Goal: Task Accomplishment & Management: Use online tool/utility

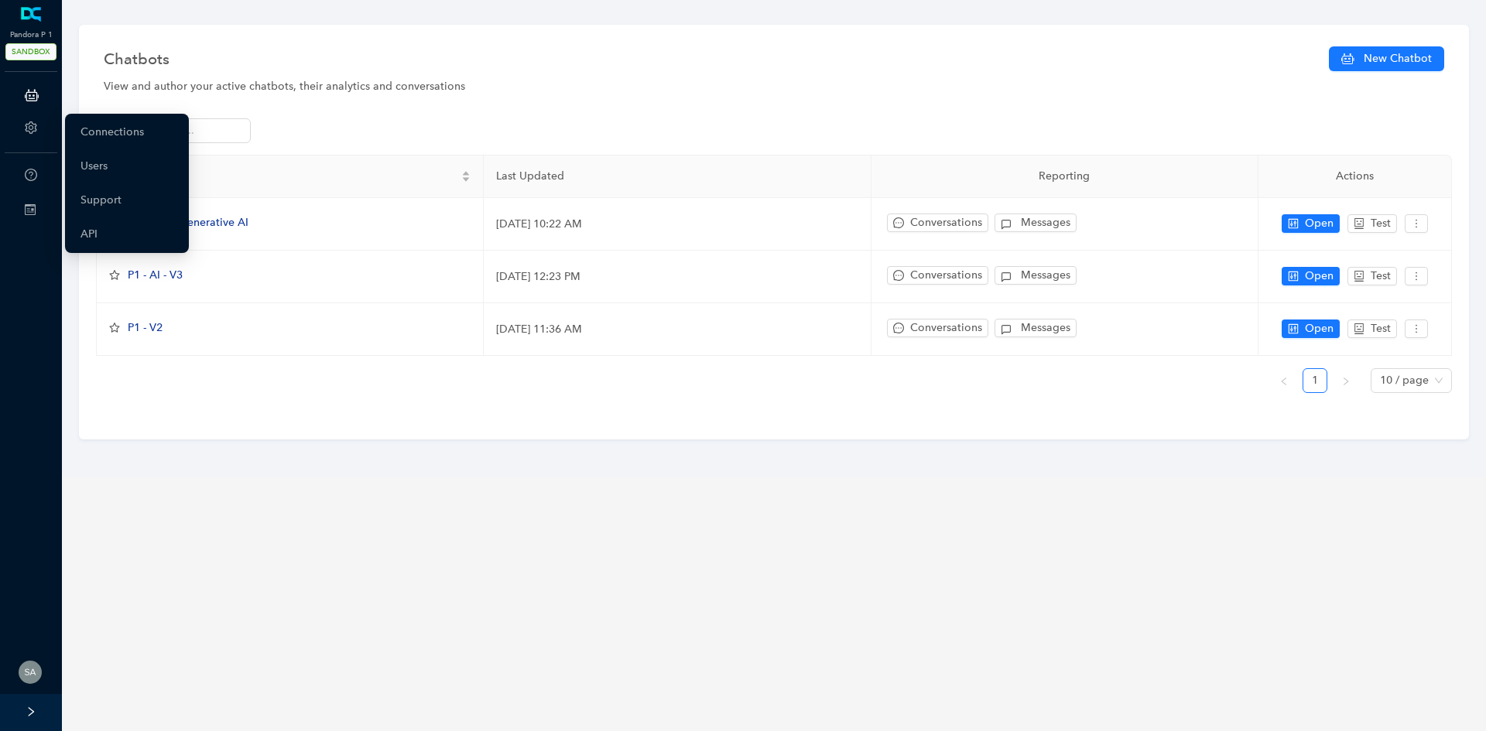
click at [31, 125] on icon "setting" at bounding box center [31, 127] width 12 height 12
click at [115, 131] on link "Connections" at bounding box center [111, 132] width 63 height 31
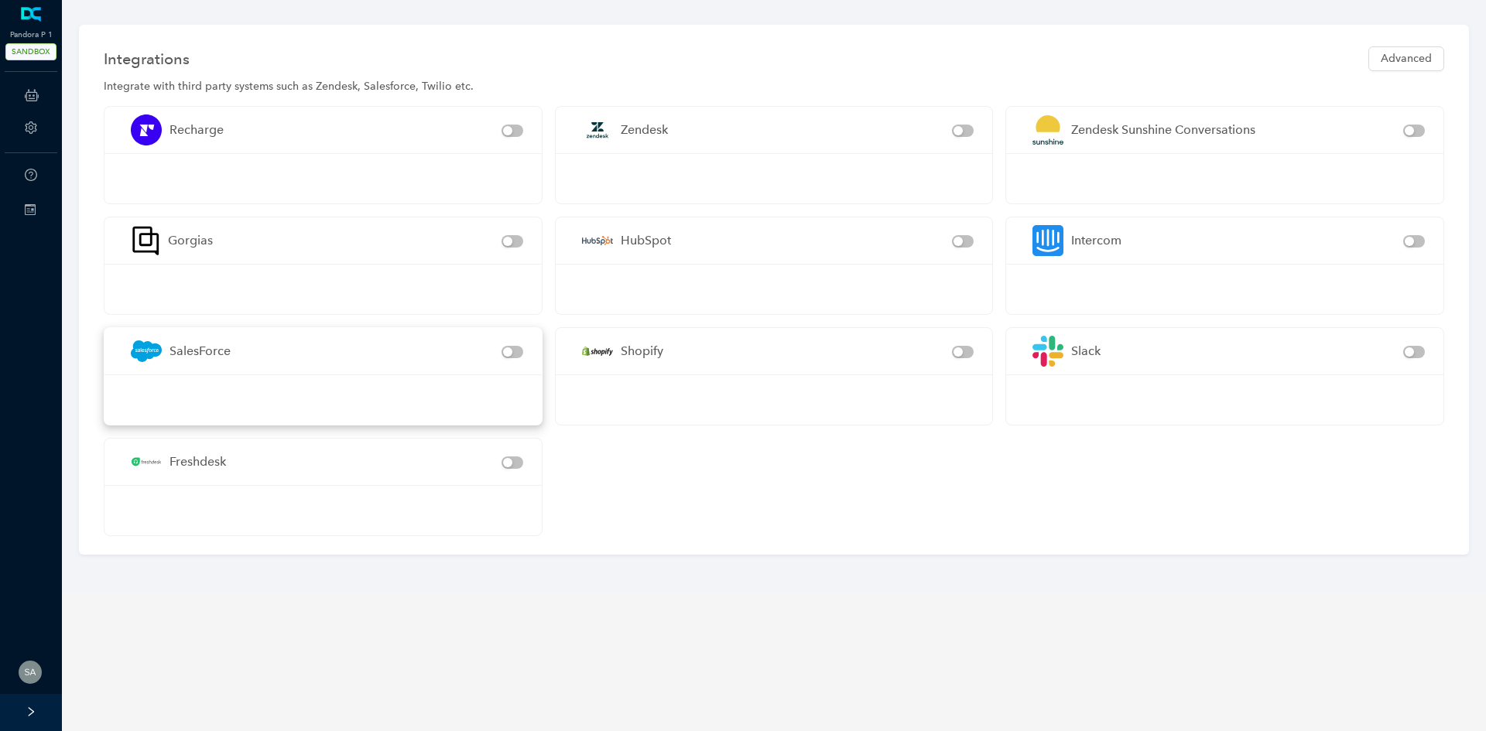
click at [177, 361] on div "SalesForce" at bounding box center [199, 350] width 61 height 19
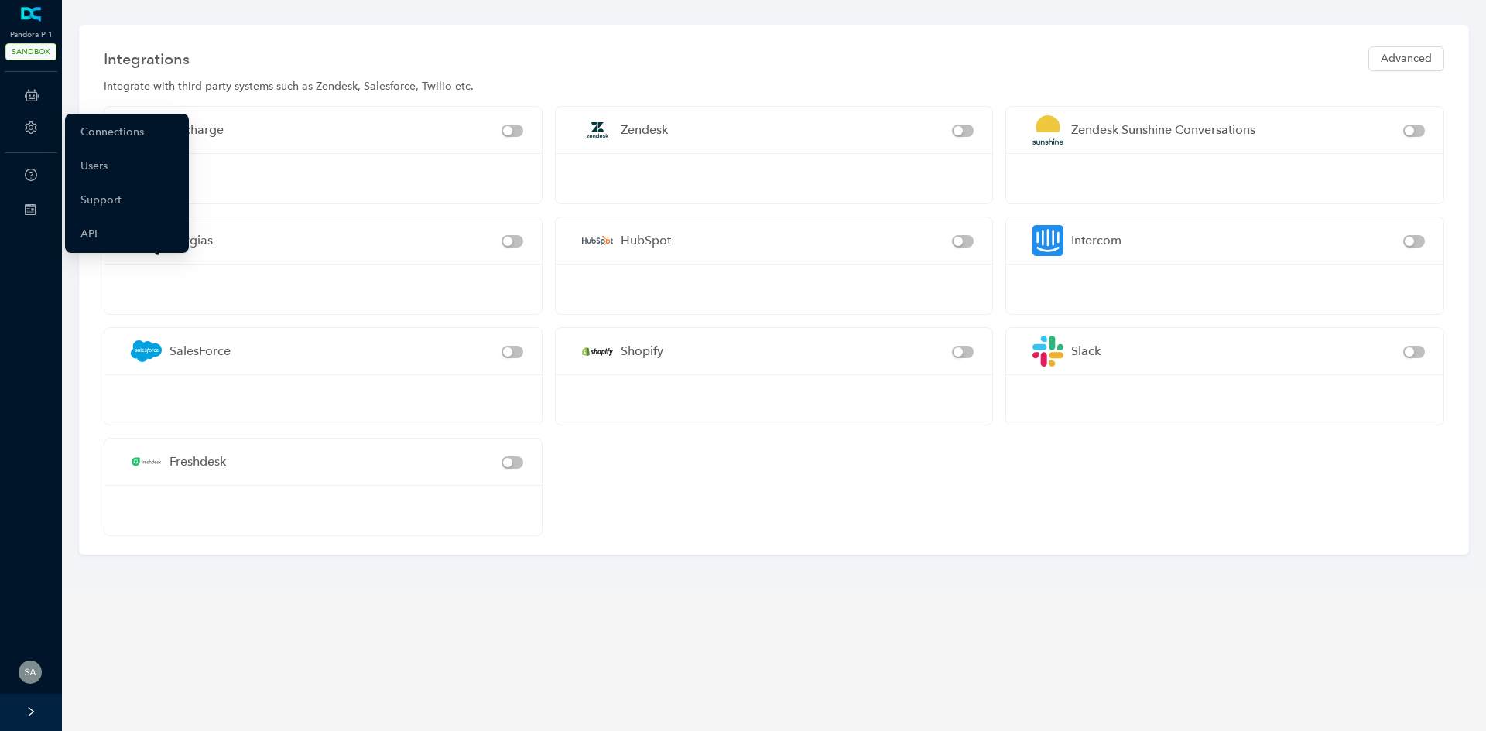
click at [22, 131] on div "Account" at bounding box center [31, 129] width 56 height 31
click at [110, 133] on link "Connections" at bounding box center [111, 132] width 63 height 31
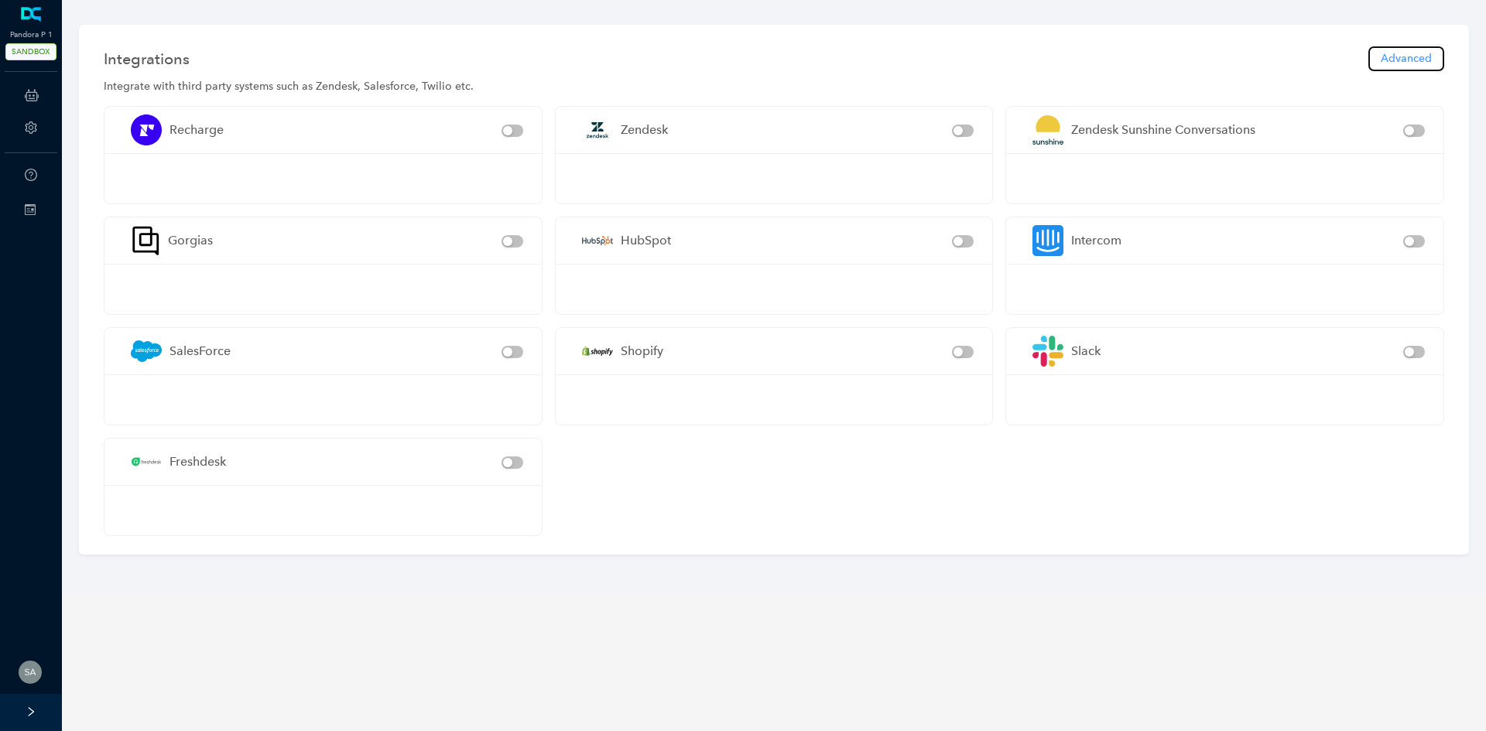
click at [1415, 53] on span "Advanced" at bounding box center [1405, 58] width 51 height 17
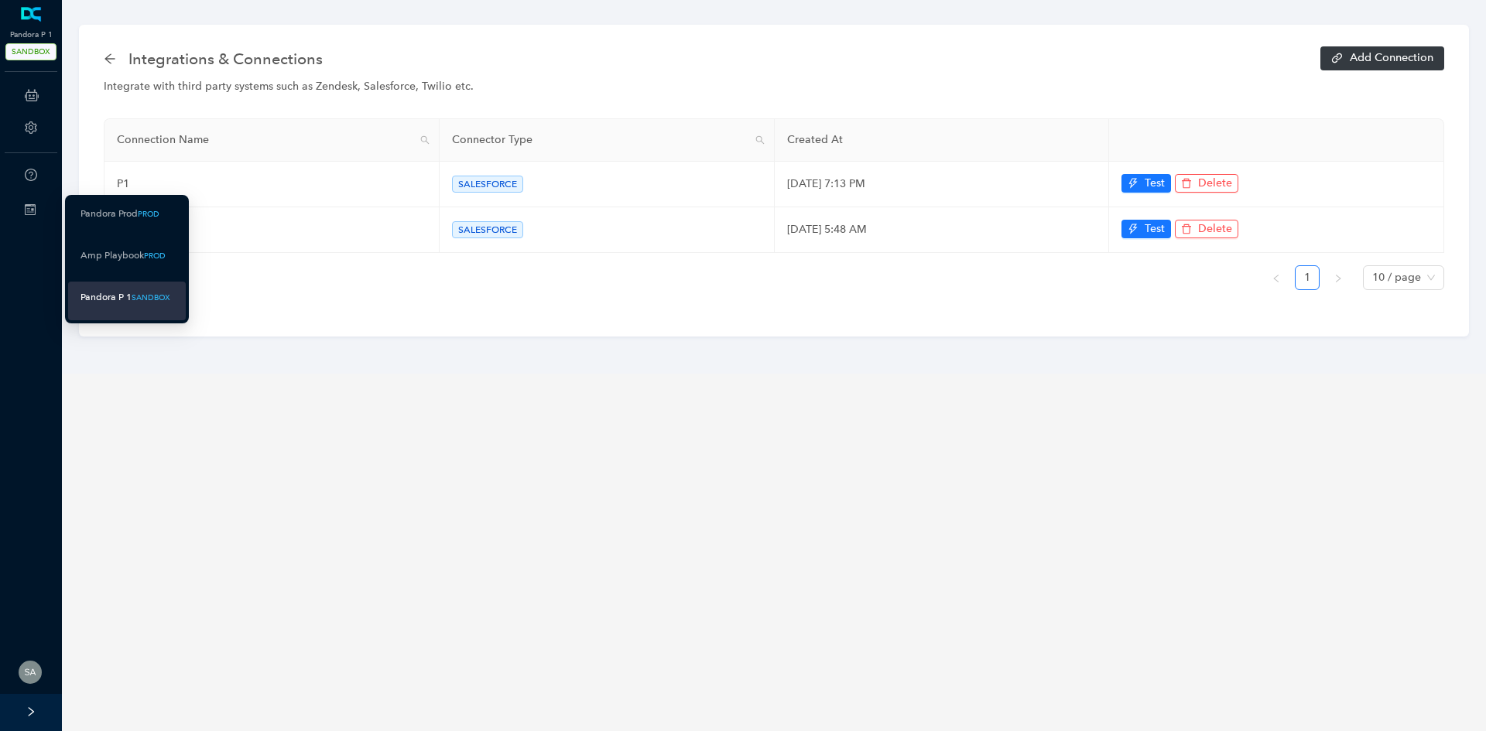
click at [29, 208] on icon at bounding box center [30, 209] width 11 height 11
click at [39, 210] on icon at bounding box center [43, 210] width 8 height 0
click at [101, 280] on ul "Pandora Prod PROD Amp Playbook PROD Pandora P 1 SANDBOX" at bounding box center [127, 259] width 124 height 128
click at [108, 295] on div "Pandora P 1" at bounding box center [105, 297] width 51 height 19
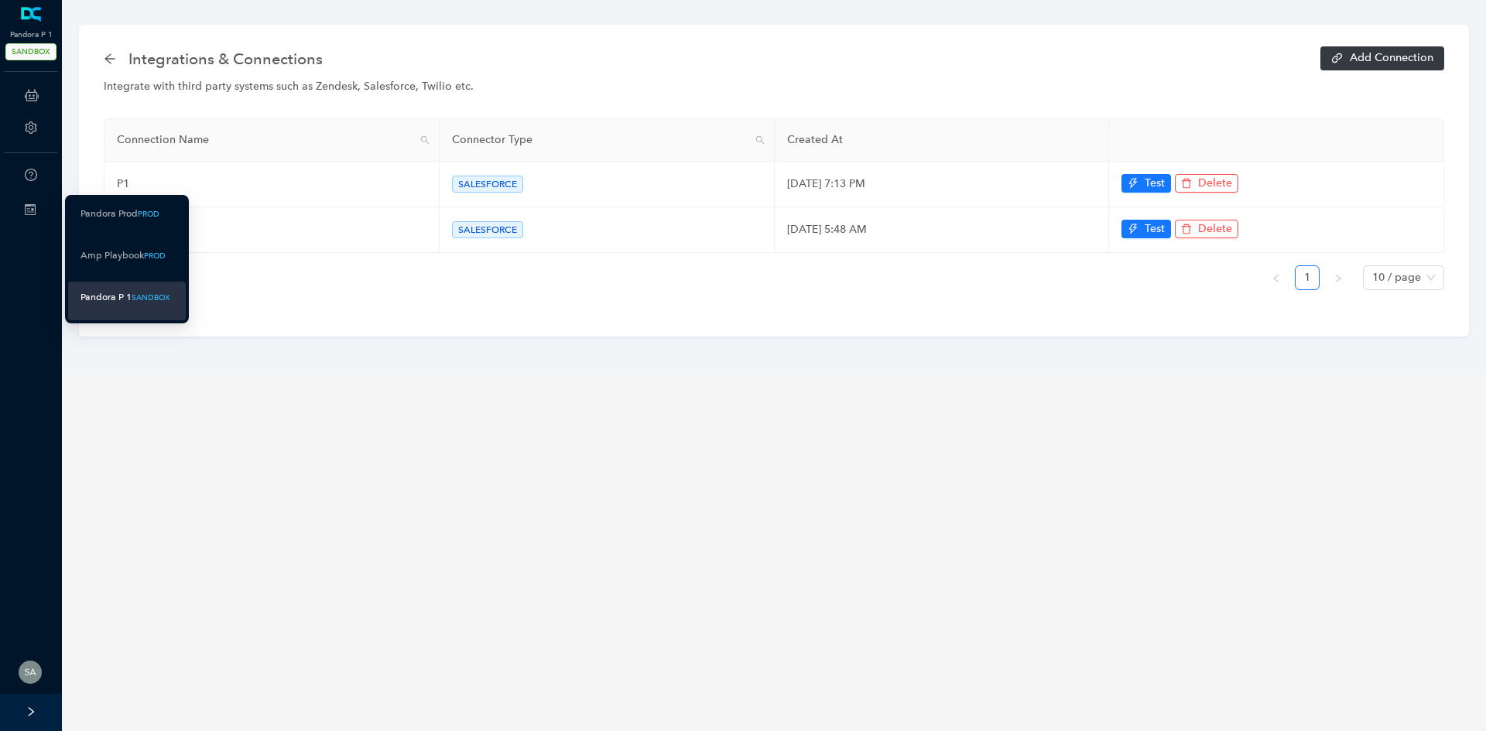
click at [28, 218] on div "Switch Sites" at bounding box center [31, 210] width 56 height 31
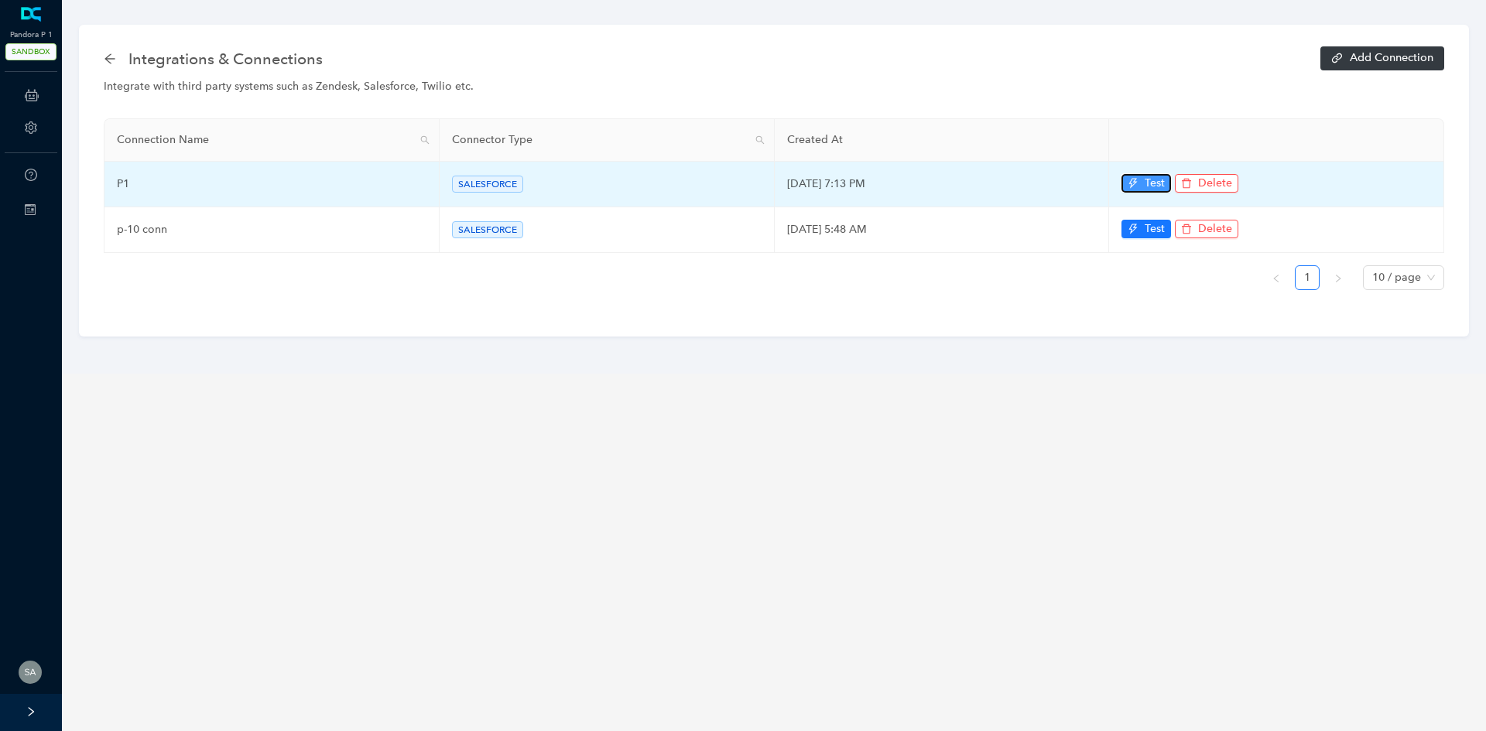
click at [1141, 182] on button "Test" at bounding box center [1146, 183] width 50 height 19
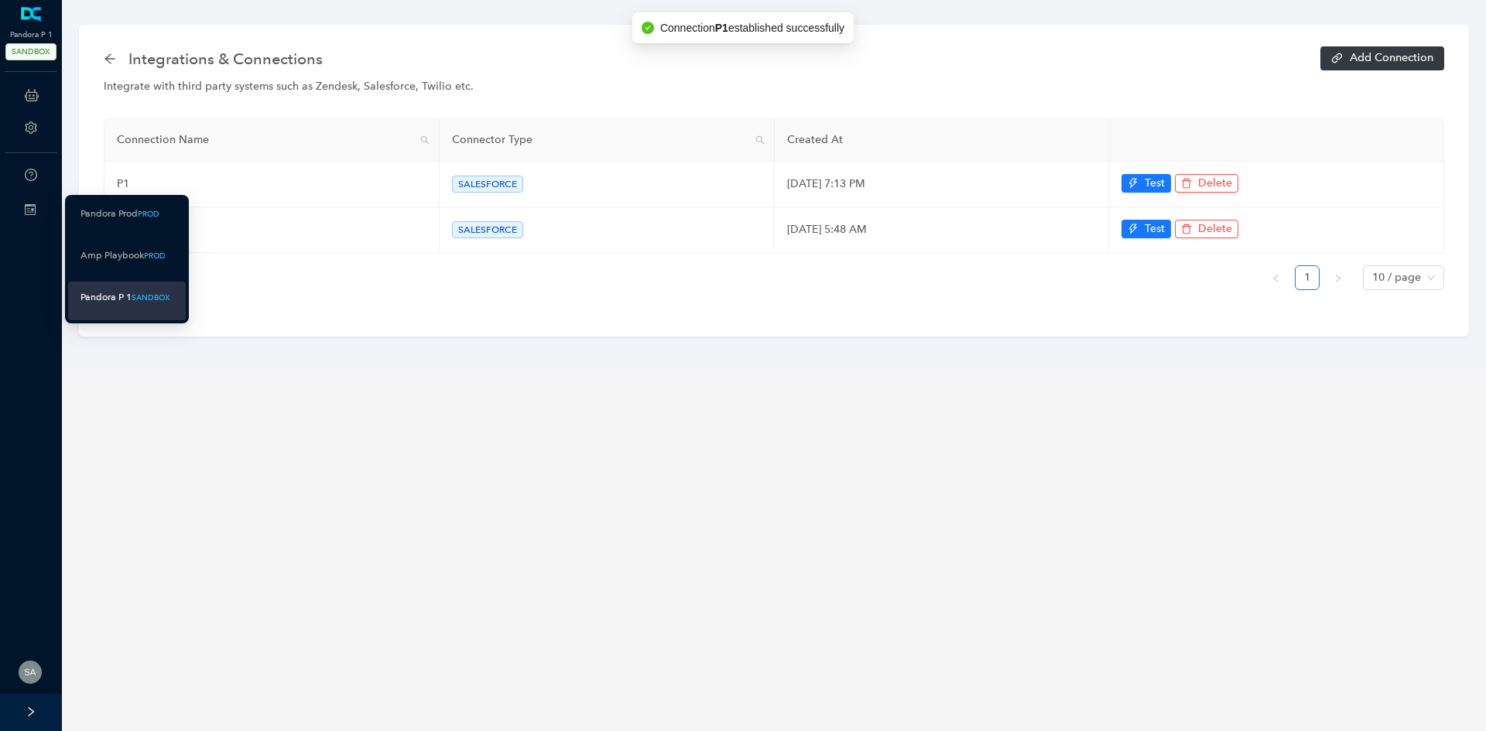
click at [27, 208] on icon at bounding box center [30, 209] width 11 height 11
click at [117, 289] on div "Pandora P 1" at bounding box center [105, 297] width 51 height 19
click at [36, 210] on div "Switch Sites" at bounding box center [31, 210] width 56 height 31
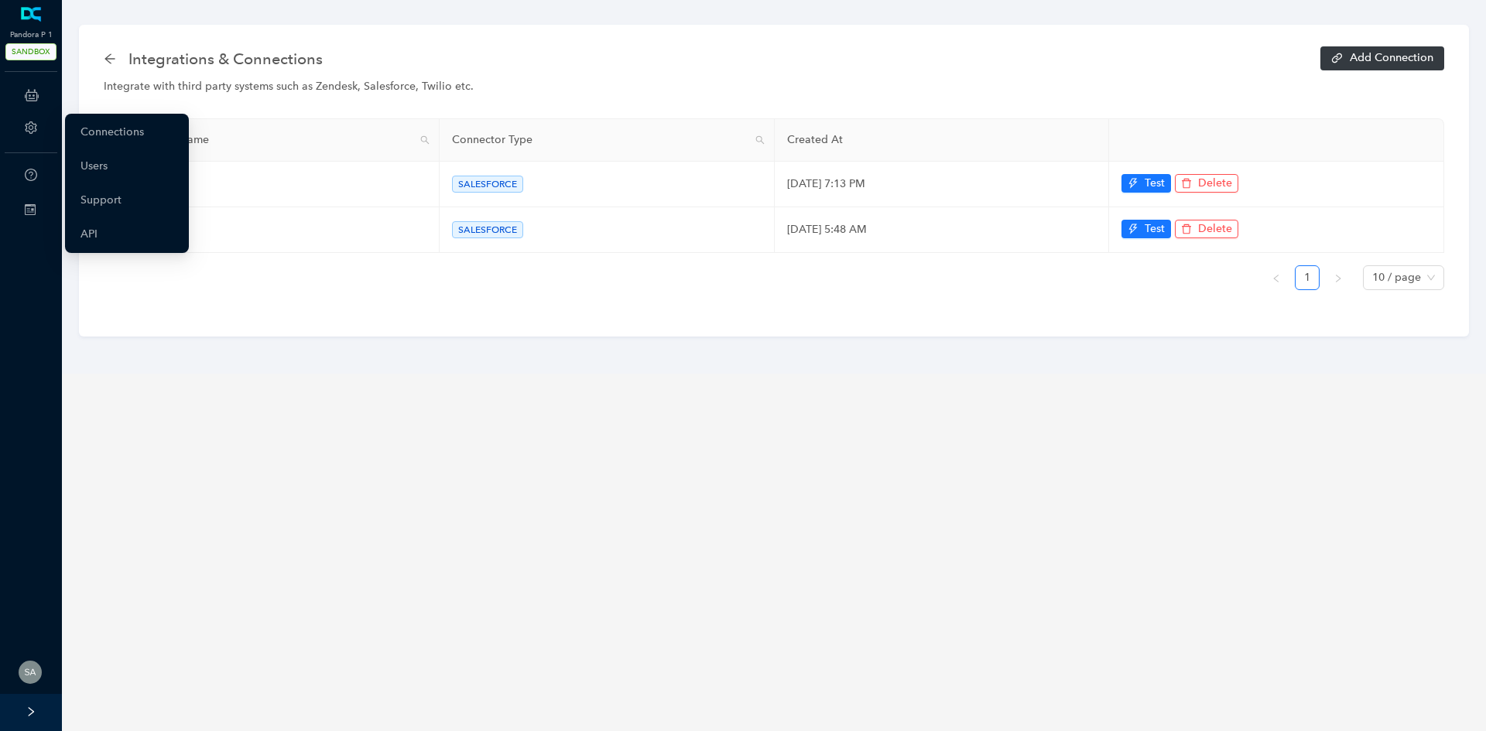
click at [30, 132] on icon "setting" at bounding box center [31, 127] width 12 height 12
click at [101, 134] on link "Connections" at bounding box center [111, 132] width 63 height 31
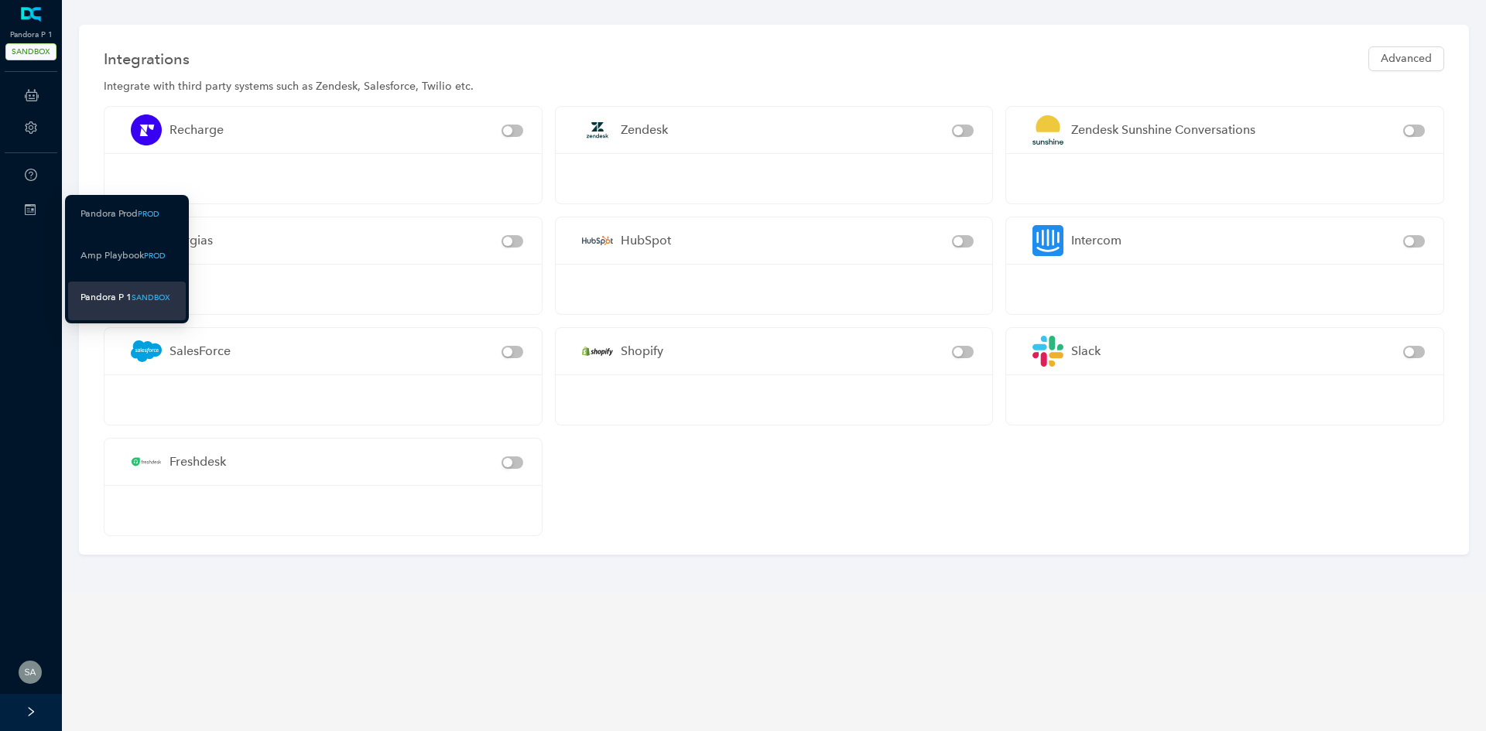
click at [35, 202] on div "Switch Sites" at bounding box center [31, 210] width 56 height 31
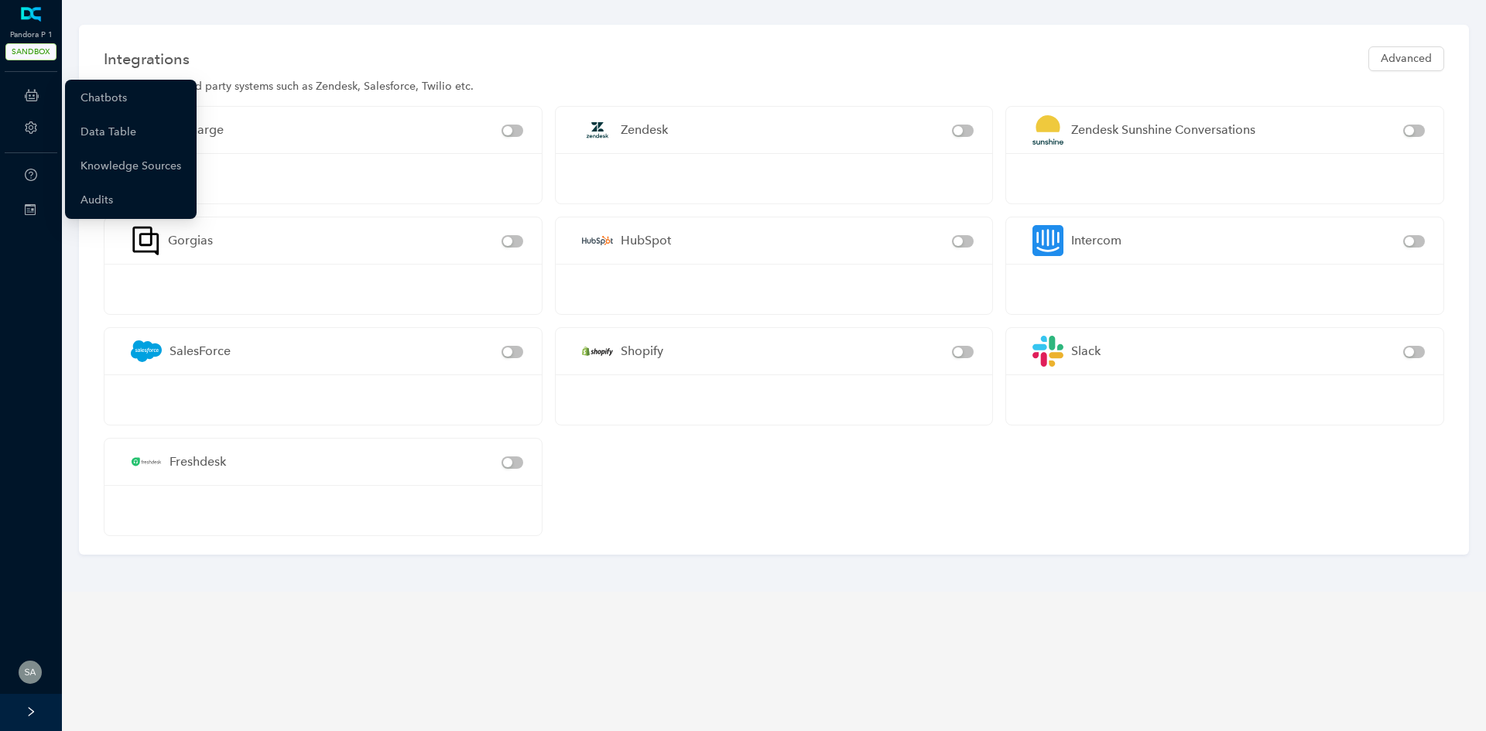
click at [30, 96] on icon at bounding box center [32, 95] width 14 height 31
click at [108, 100] on link "Chatbots" at bounding box center [103, 98] width 46 height 31
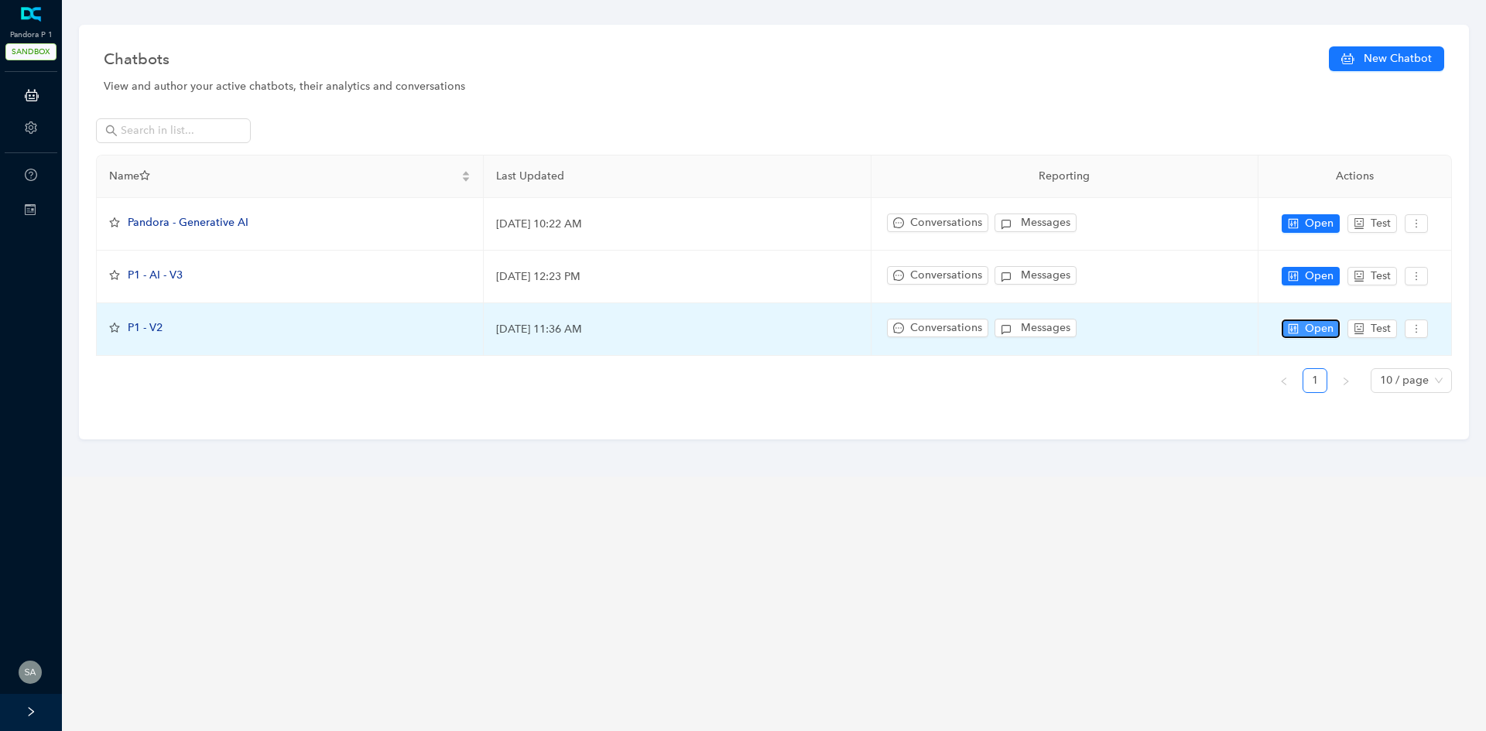
click at [1315, 330] on span "Open" at bounding box center [1319, 328] width 29 height 17
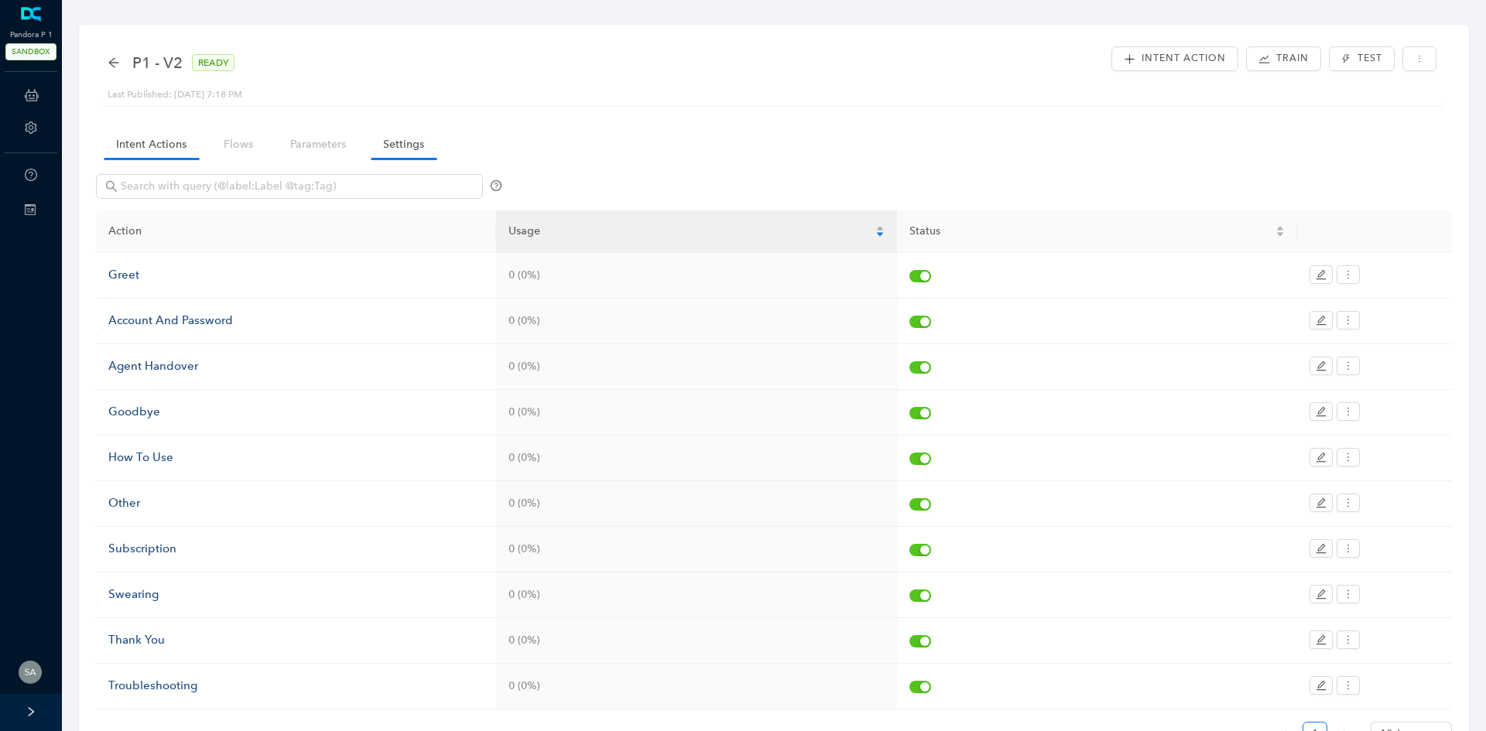
click at [410, 142] on link "Settings" at bounding box center [404, 144] width 66 height 29
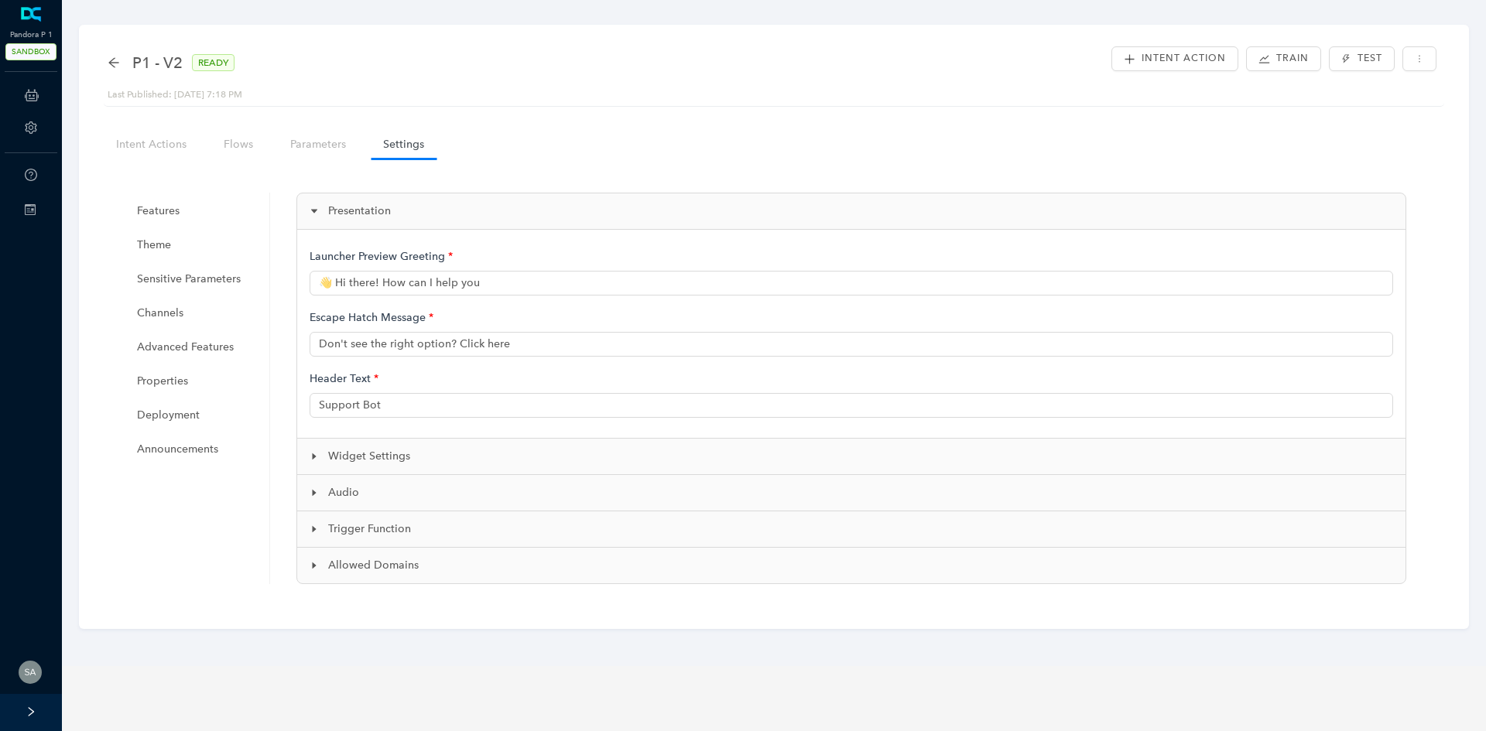
type input "Hi there! How can I help you?"
type input "This isn't helpful"
type input "Pandora Support"
click at [184, 409] on span "Deployment" at bounding box center [195, 415] width 117 height 31
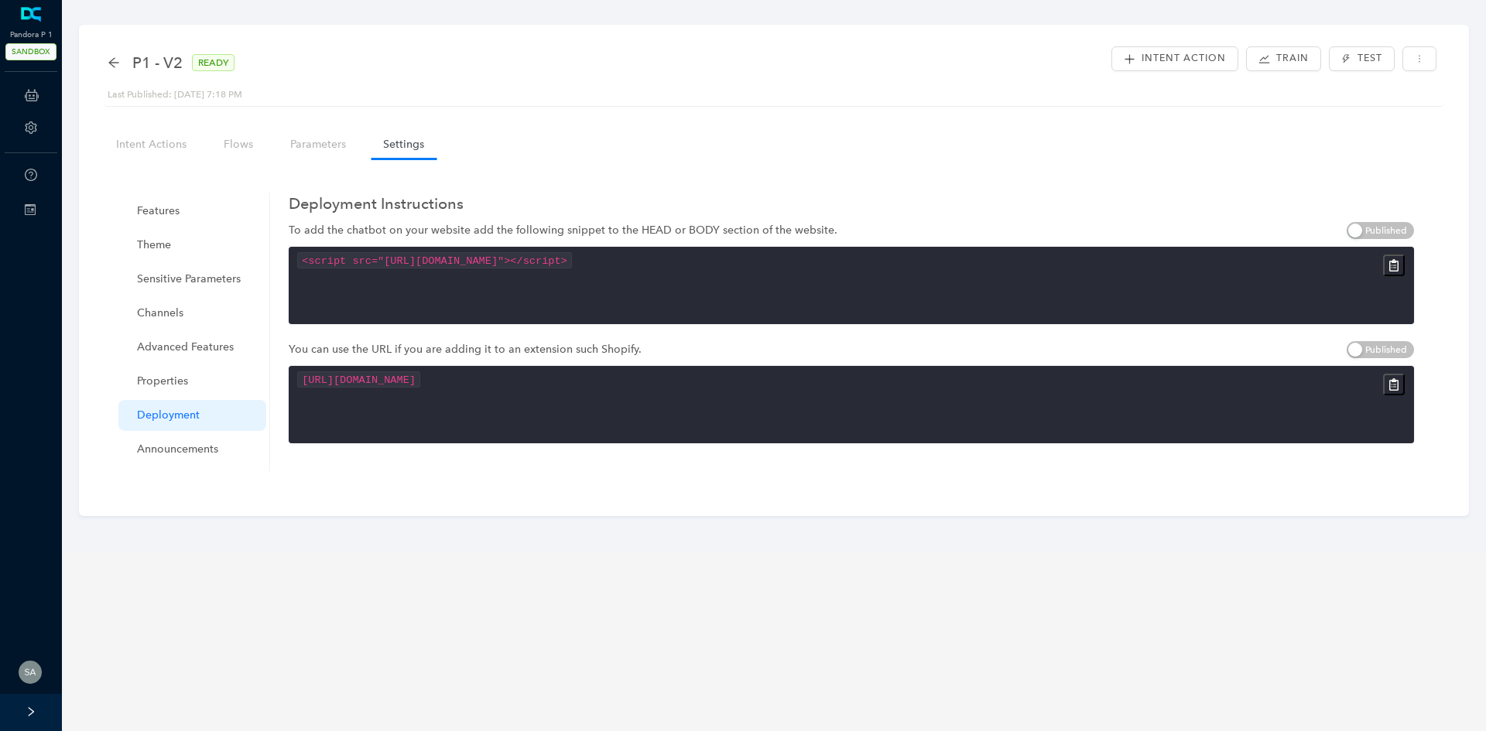
click at [445, 282] on div "<script src="https://cdn.deepconverse.com/v1/assets/js/loader/converseapps-bot.…" at bounding box center [851, 285] width 1125 height 77
click at [573, 262] on code "<script src="https://cdn.deepconverse.com/v1/assets/js/loader/converseapps-bot.…" at bounding box center [434, 260] width 275 height 16
click at [111, 61] on icon "arrow-left" at bounding box center [113, 62] width 10 height 10
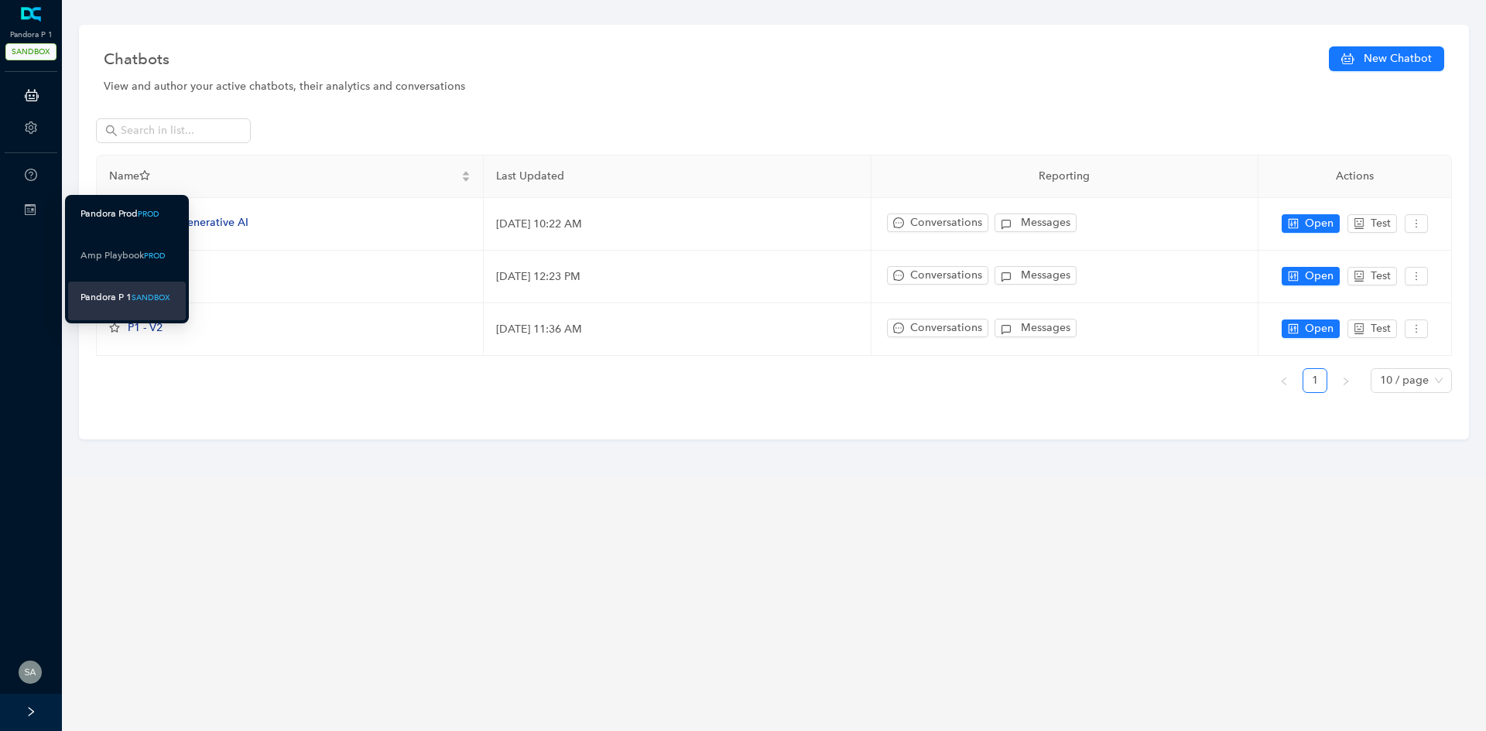
click at [181, 220] on li "Pandora Prod PROD" at bounding box center [127, 217] width 118 height 39
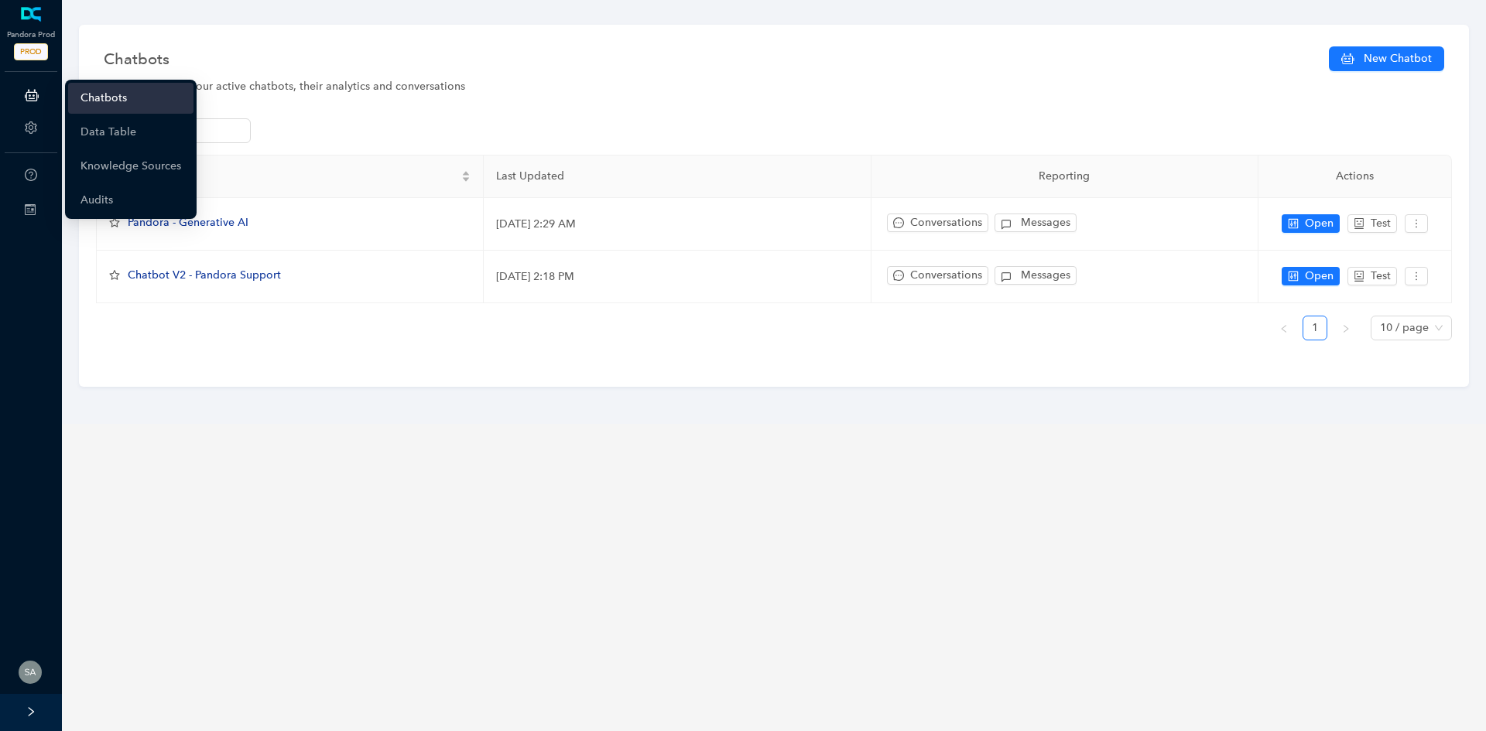
click at [31, 95] on icon at bounding box center [32, 95] width 14 height 31
click at [105, 105] on link "Chatbots" at bounding box center [103, 98] width 46 height 31
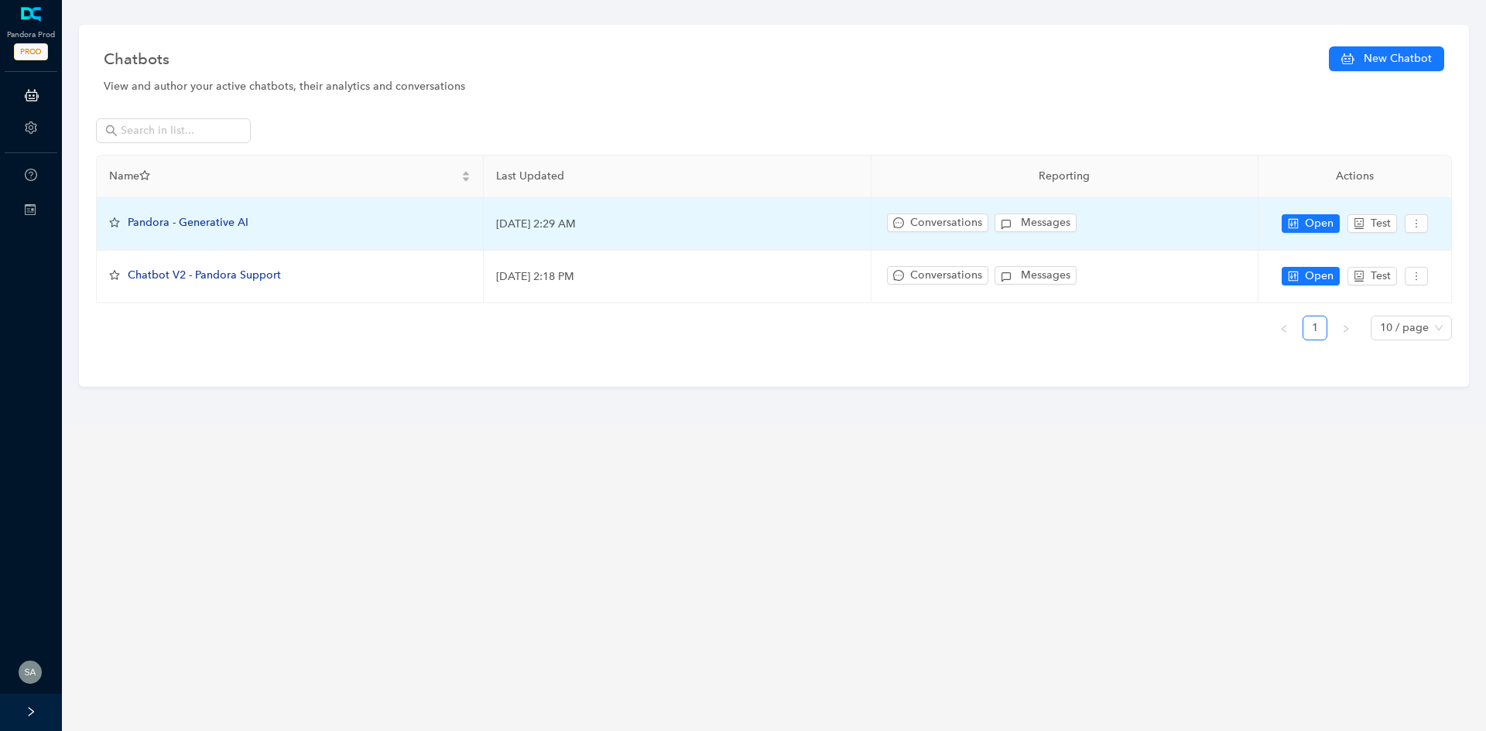
click at [184, 224] on span "Pandora - Generative AI" at bounding box center [188, 222] width 121 height 13
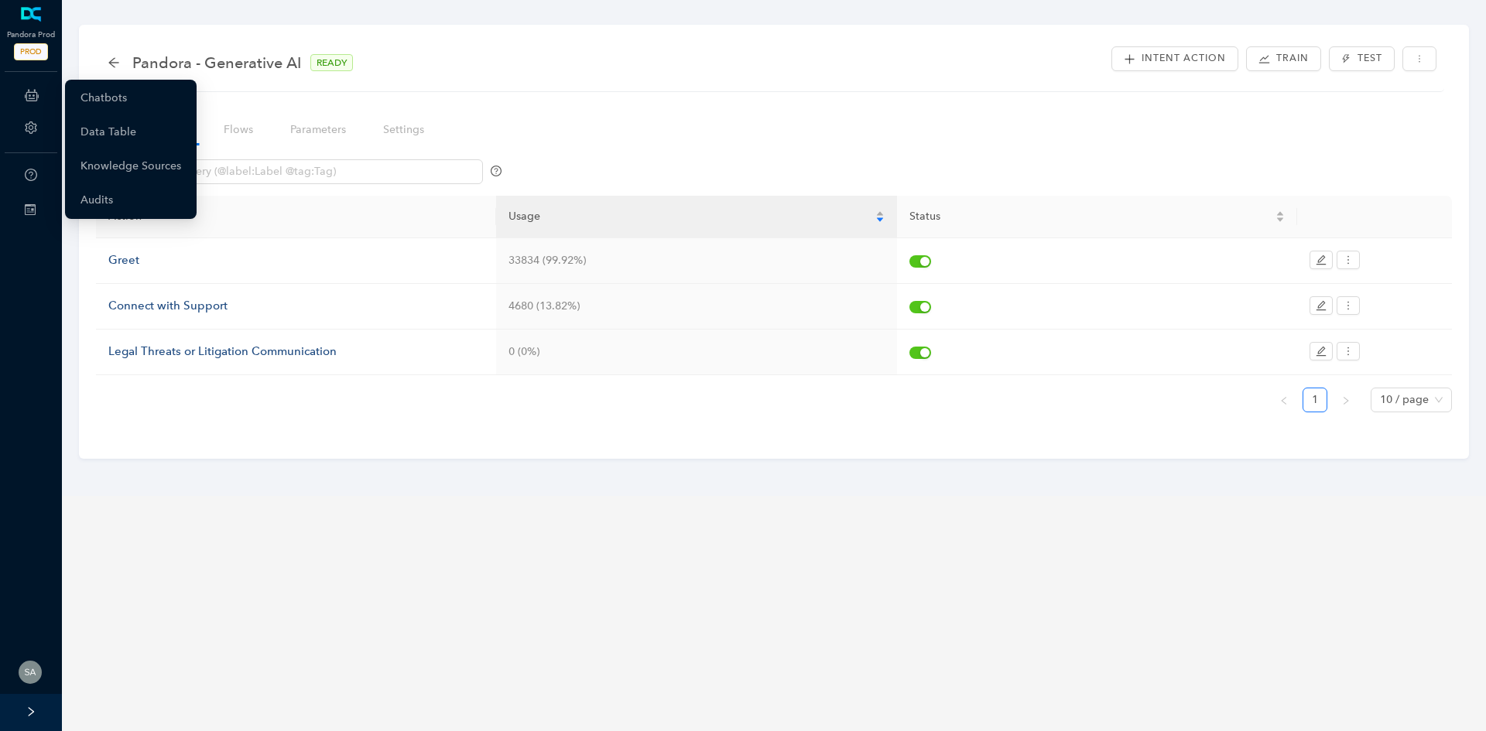
click at [36, 104] on icon at bounding box center [32, 95] width 14 height 31
click at [112, 100] on link "Chatbots" at bounding box center [103, 98] width 46 height 31
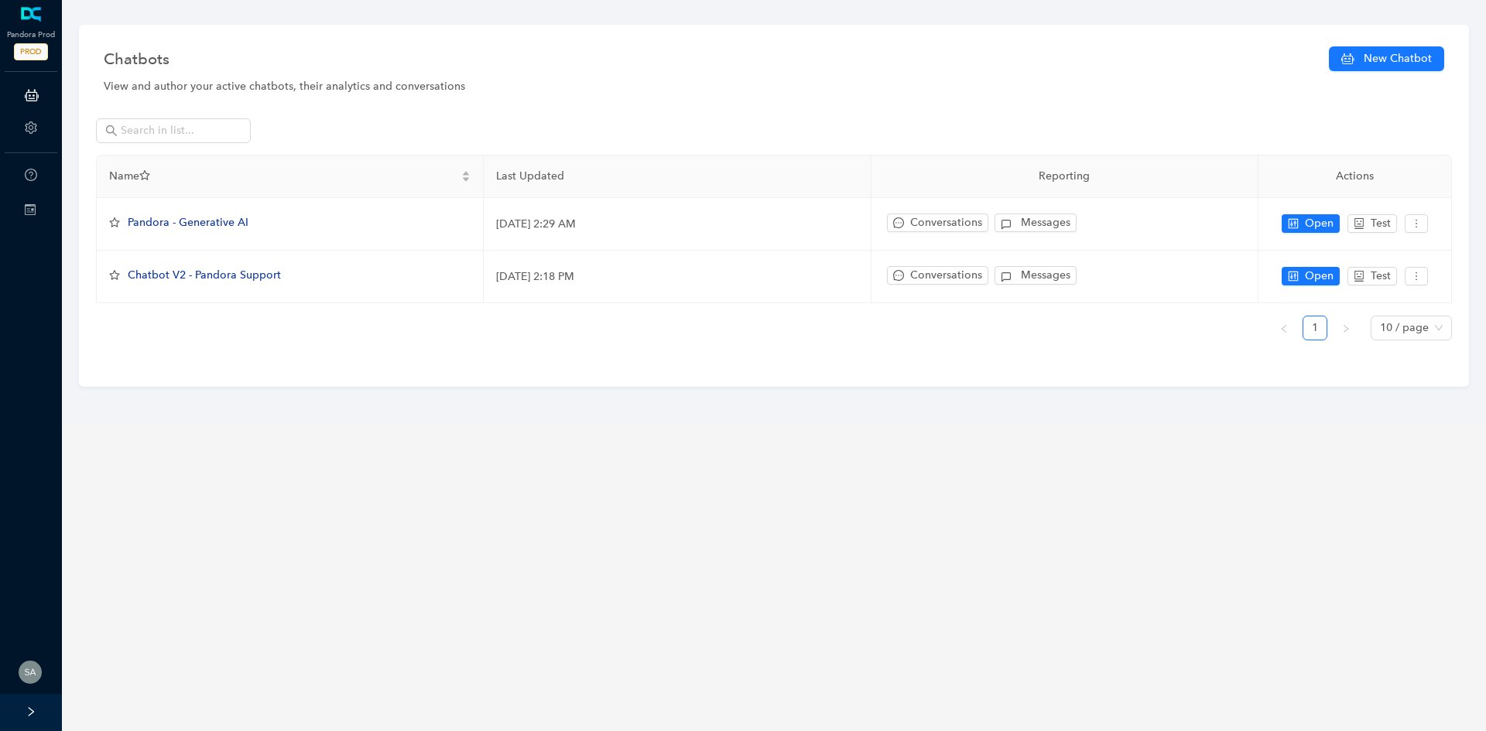
click at [39, 204] on div "Switch Sites" at bounding box center [31, 210] width 56 height 31
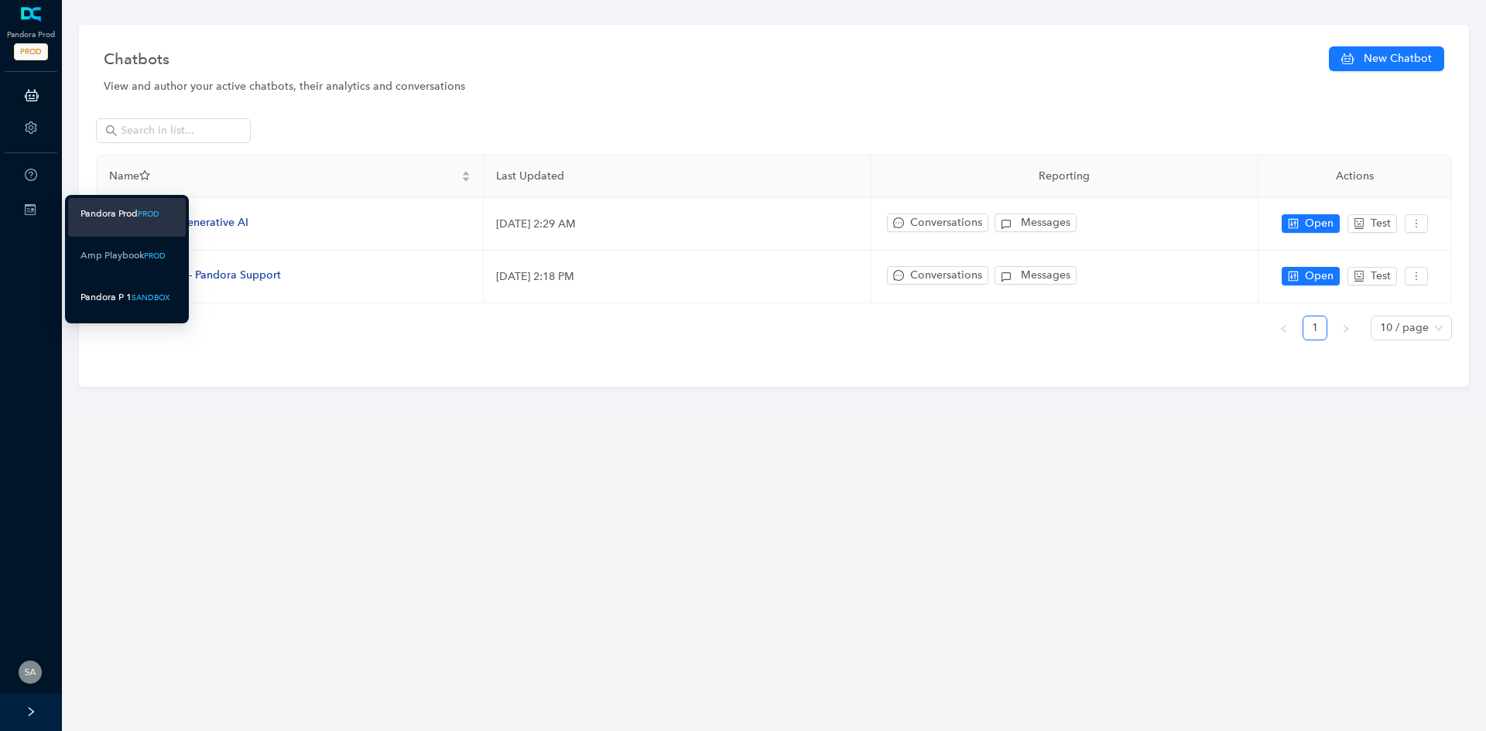
click at [108, 305] on div "Pandora P 1" at bounding box center [105, 297] width 51 height 19
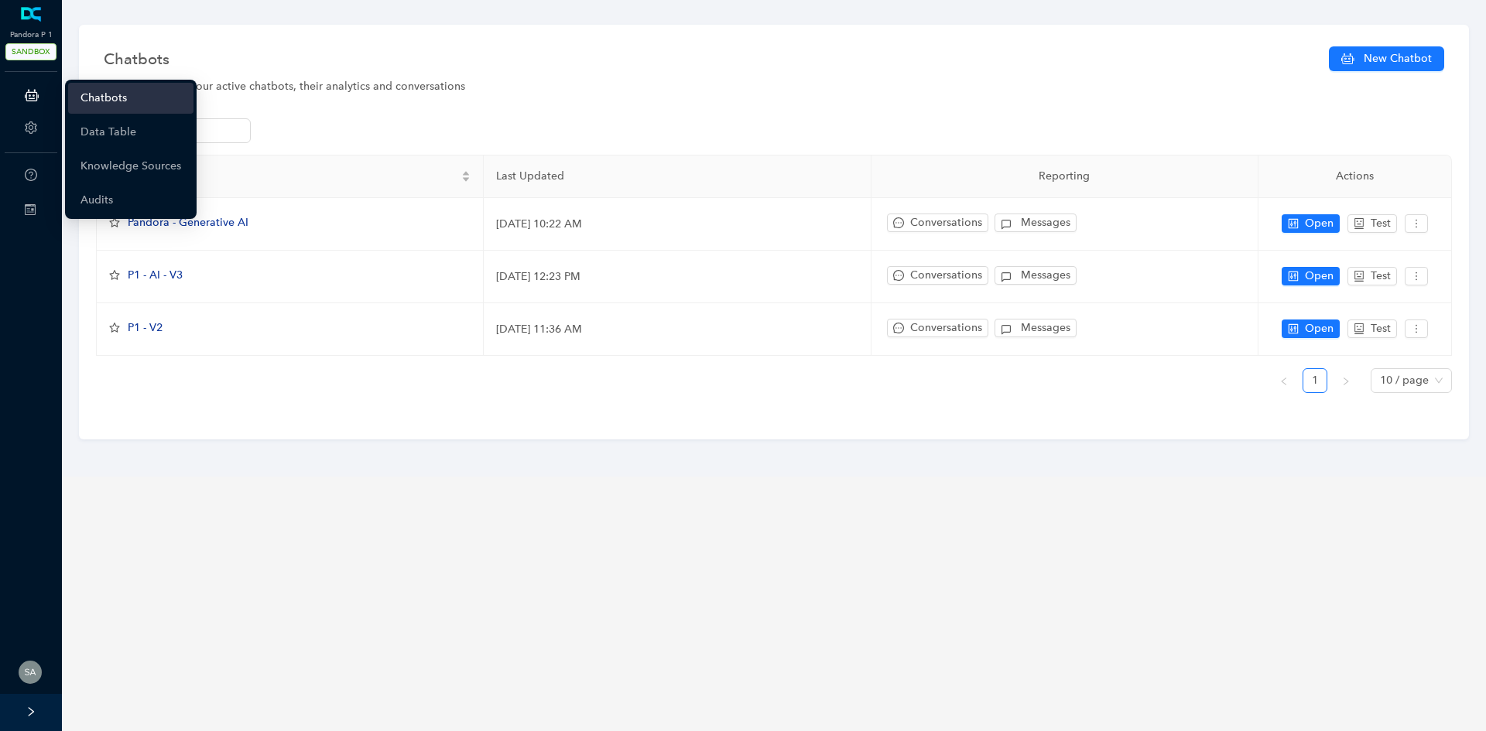
click at [35, 121] on icon "setting" at bounding box center [31, 127] width 12 height 12
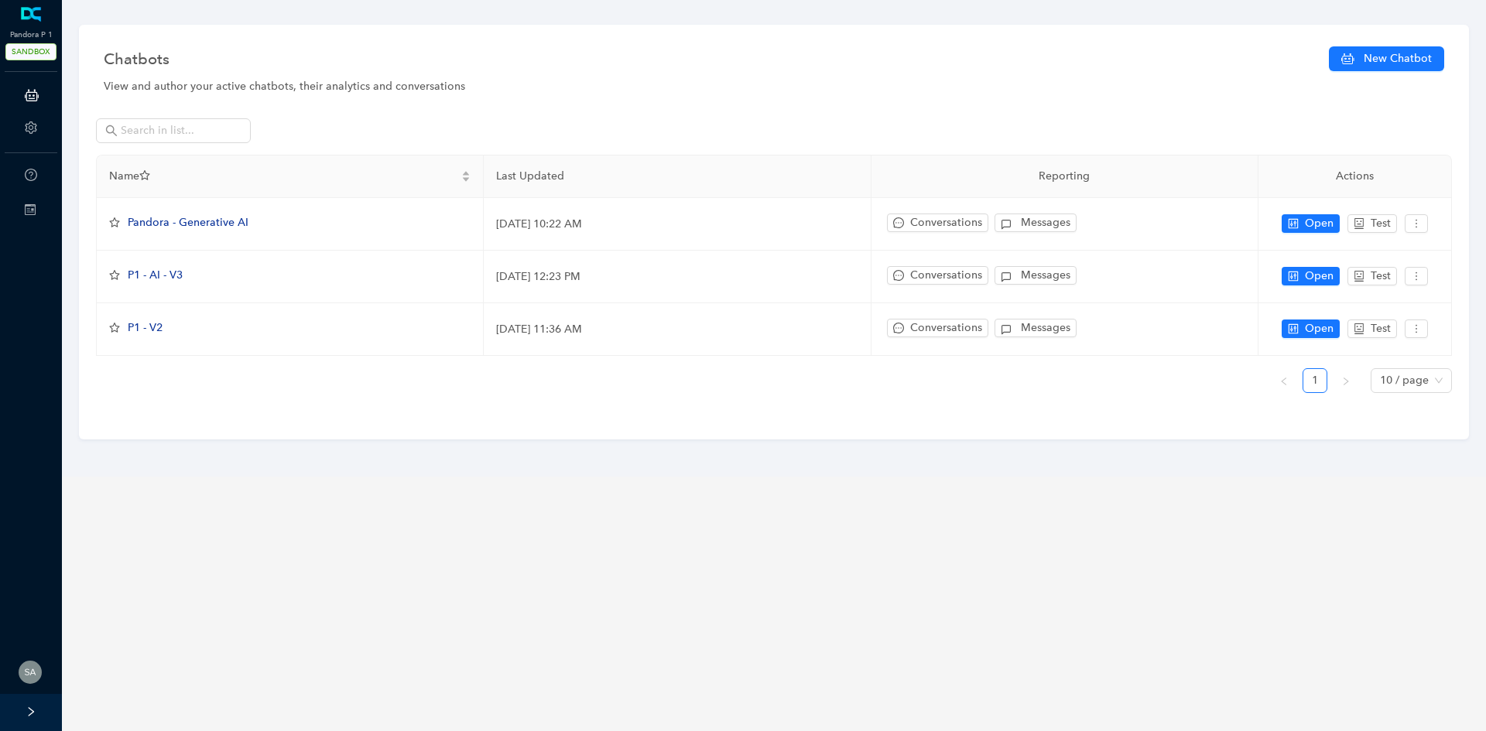
click at [26, 95] on icon at bounding box center [32, 95] width 14 height 31
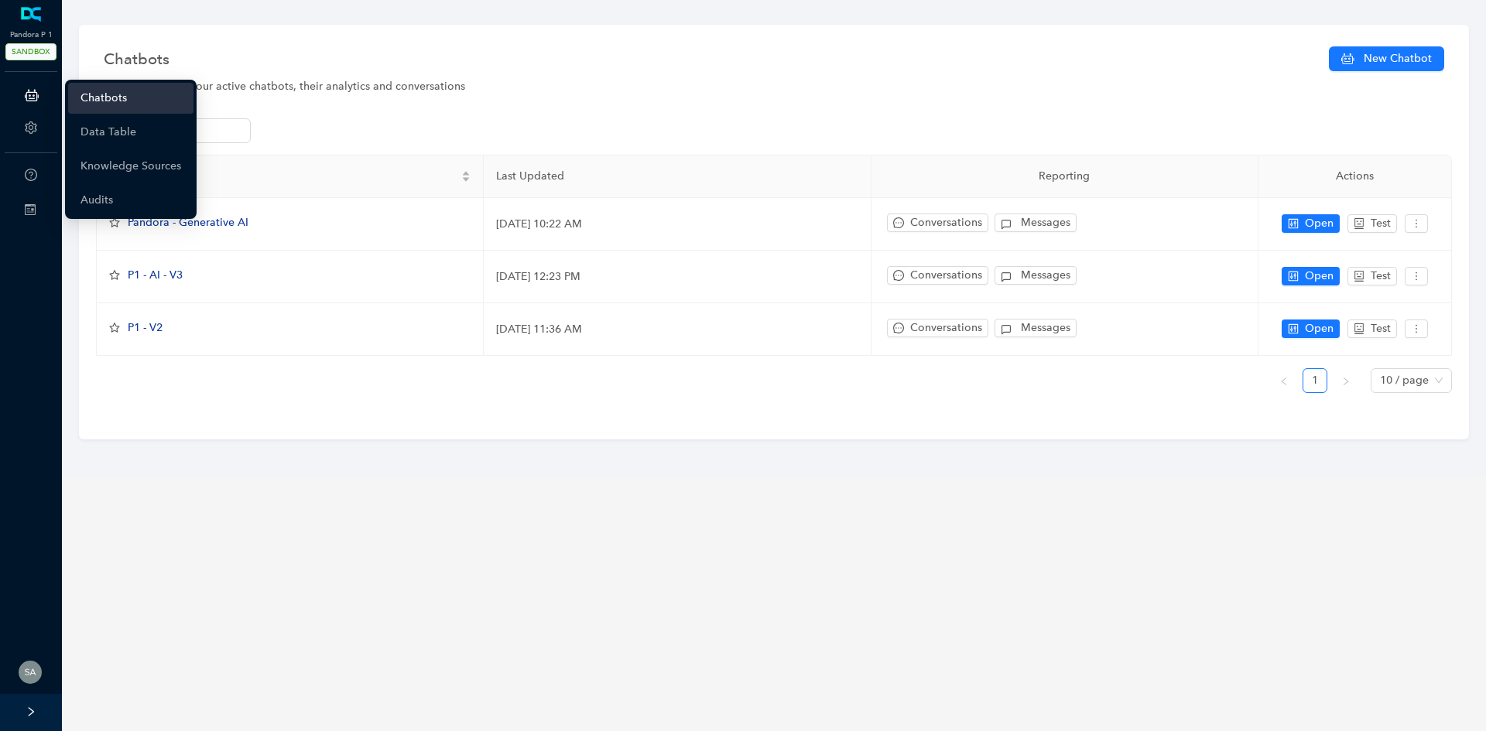
click at [100, 91] on link "Chatbots" at bounding box center [103, 98] width 46 height 31
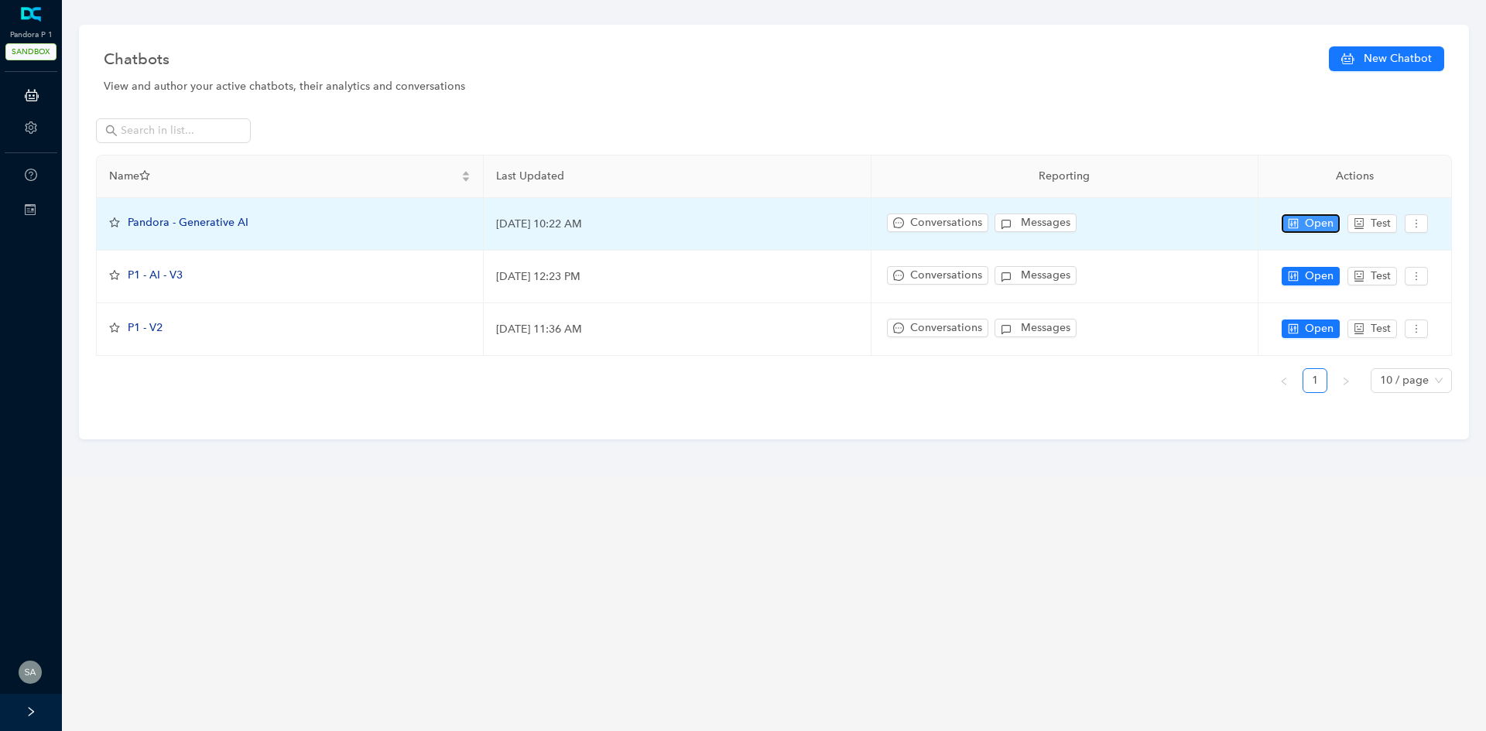
click at [1286, 225] on button "Open" at bounding box center [1310, 223] width 58 height 19
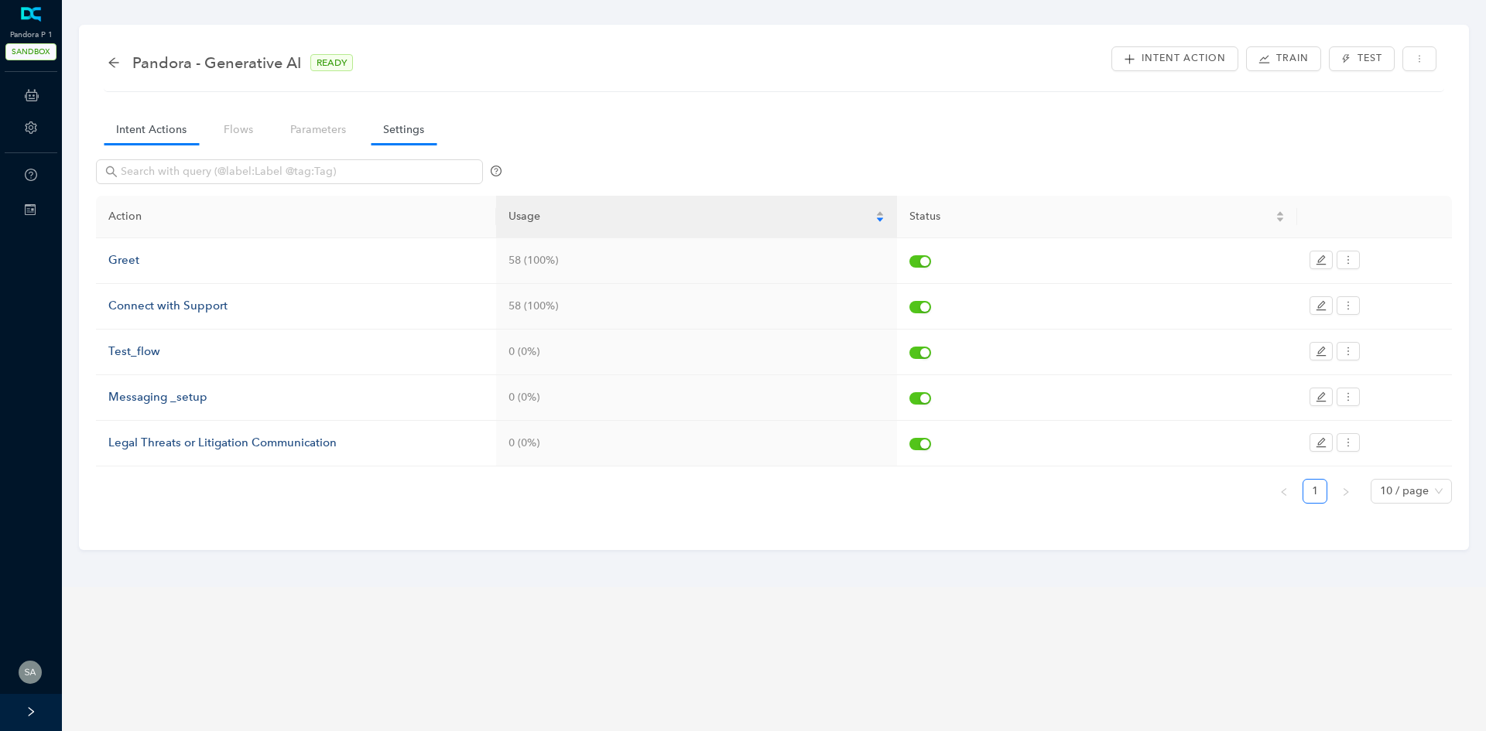
click at [396, 138] on link "Settings" at bounding box center [404, 129] width 66 height 29
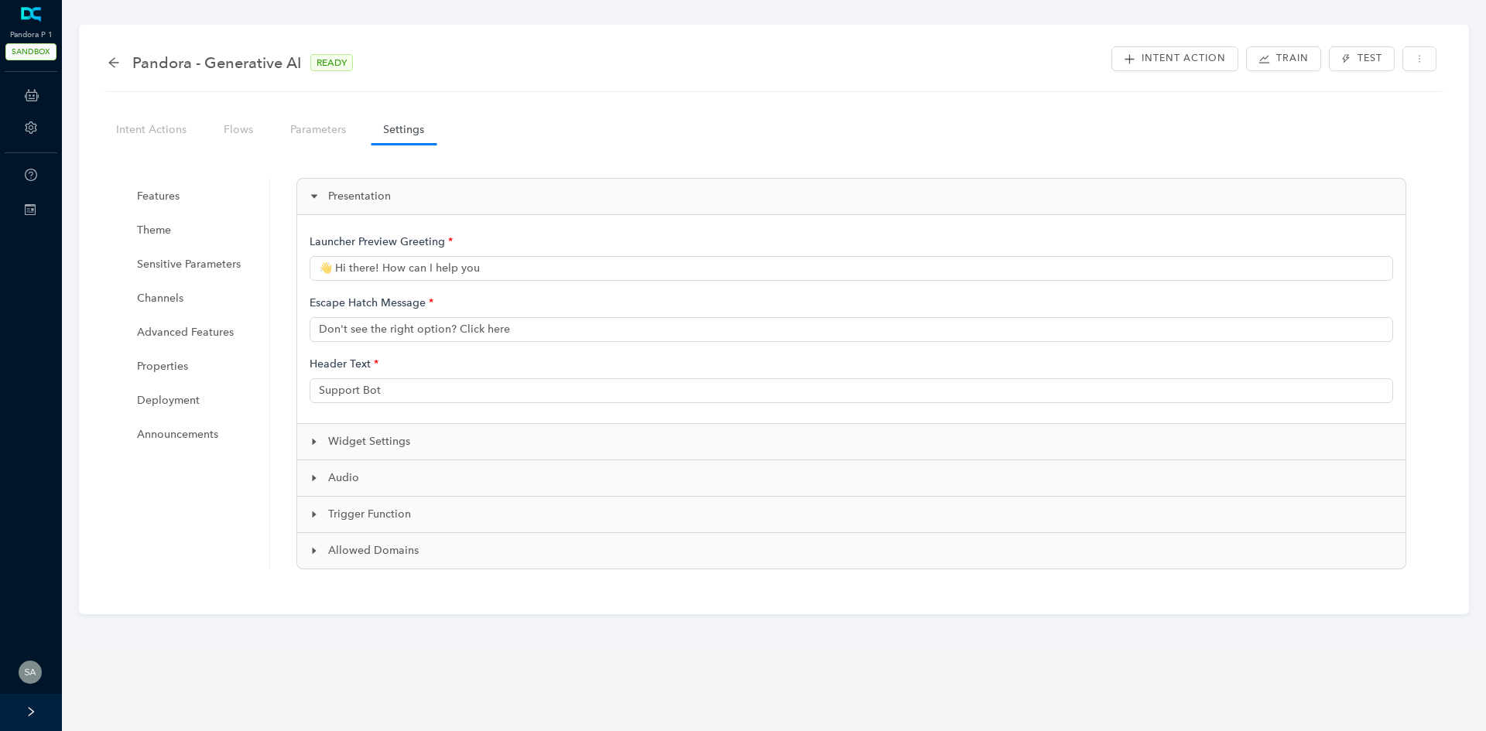
type input "👋 Hi there! How can I help you?"
type input "Pandora Support"
click at [180, 394] on span "Deployment" at bounding box center [195, 400] width 117 height 31
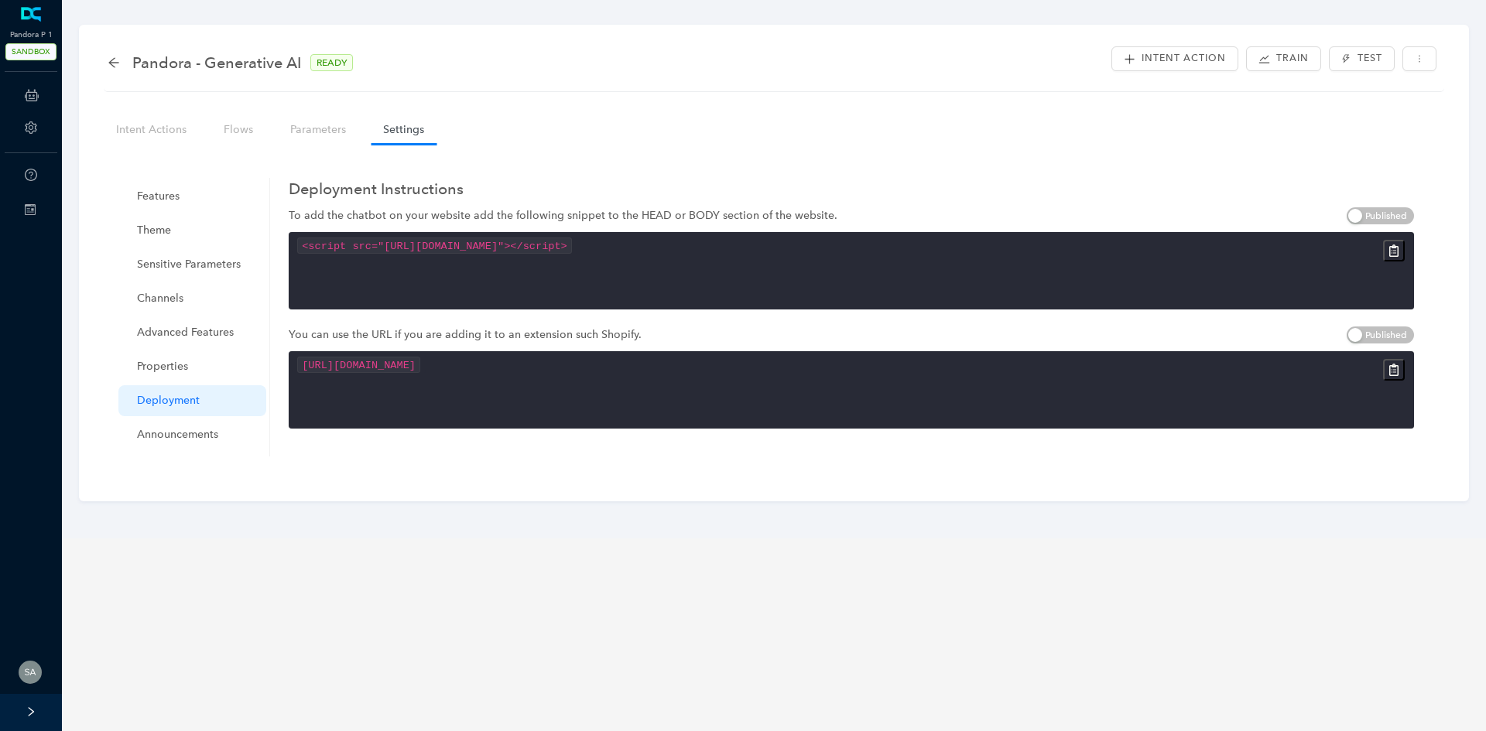
click at [573, 248] on code "<script src="https://cdn.deepconverse.com/v1/assets/js/loader/converseapps-bot.…" at bounding box center [434, 246] width 275 height 16
click at [1051, 269] on div "<script src="https://cdn.deepconverse.com/v1/assets/js/loader/converseapps-bot.…" at bounding box center [851, 270] width 1125 height 77
click at [421, 368] on code "https://cdn.deepconverse.com/v1/assets/js/loader/converseapps-bot.js?applicatio…" at bounding box center [359, 365] width 124 height 16
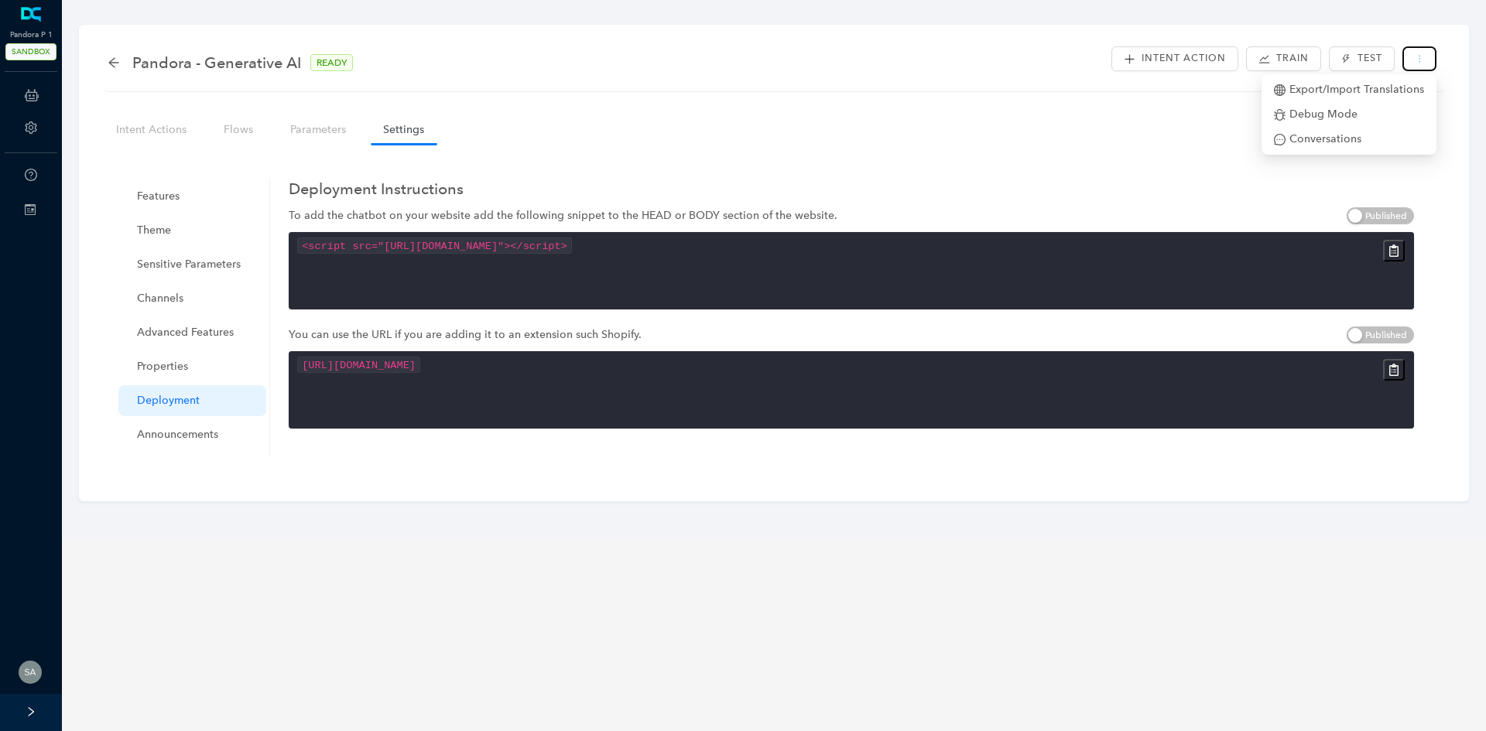
click at [1421, 61] on icon "more" at bounding box center [1418, 58] width 9 height 9
click at [1380, 217] on span "Draft Published" at bounding box center [1379, 215] width 67 height 17
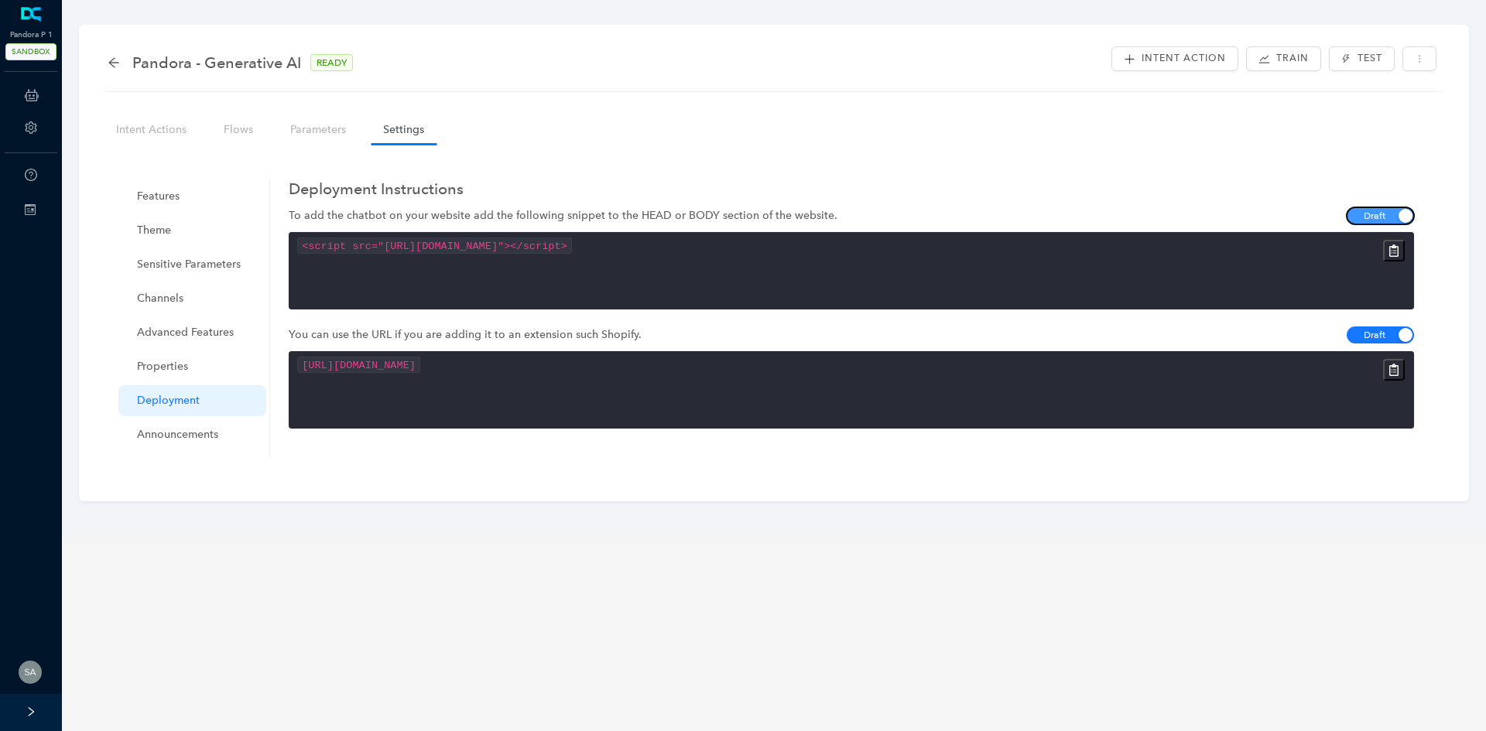
click at [1379, 217] on span "Draft Published" at bounding box center [1379, 215] width 67 height 17
click at [1025, 726] on main "Pandora - Generative AI READY Intent Action Train Test Intent Actions Flows Par…" at bounding box center [774, 365] width 1424 height 731
click at [365, 239] on code "<script src="https://cdn.deepconverse.com/v1/assets/js/loader/converseapps-bot.…" at bounding box center [434, 246] width 275 height 16
click at [392, 277] on div "<script src="https://cdn.deepconverse.com/v1/assets/js/loader/converseapps-bot.…" at bounding box center [851, 270] width 1125 height 77
click at [573, 247] on code "<script src="https://cdn.deepconverse.com/v1/assets/js/loader/converseapps-bot.…" at bounding box center [434, 246] width 275 height 16
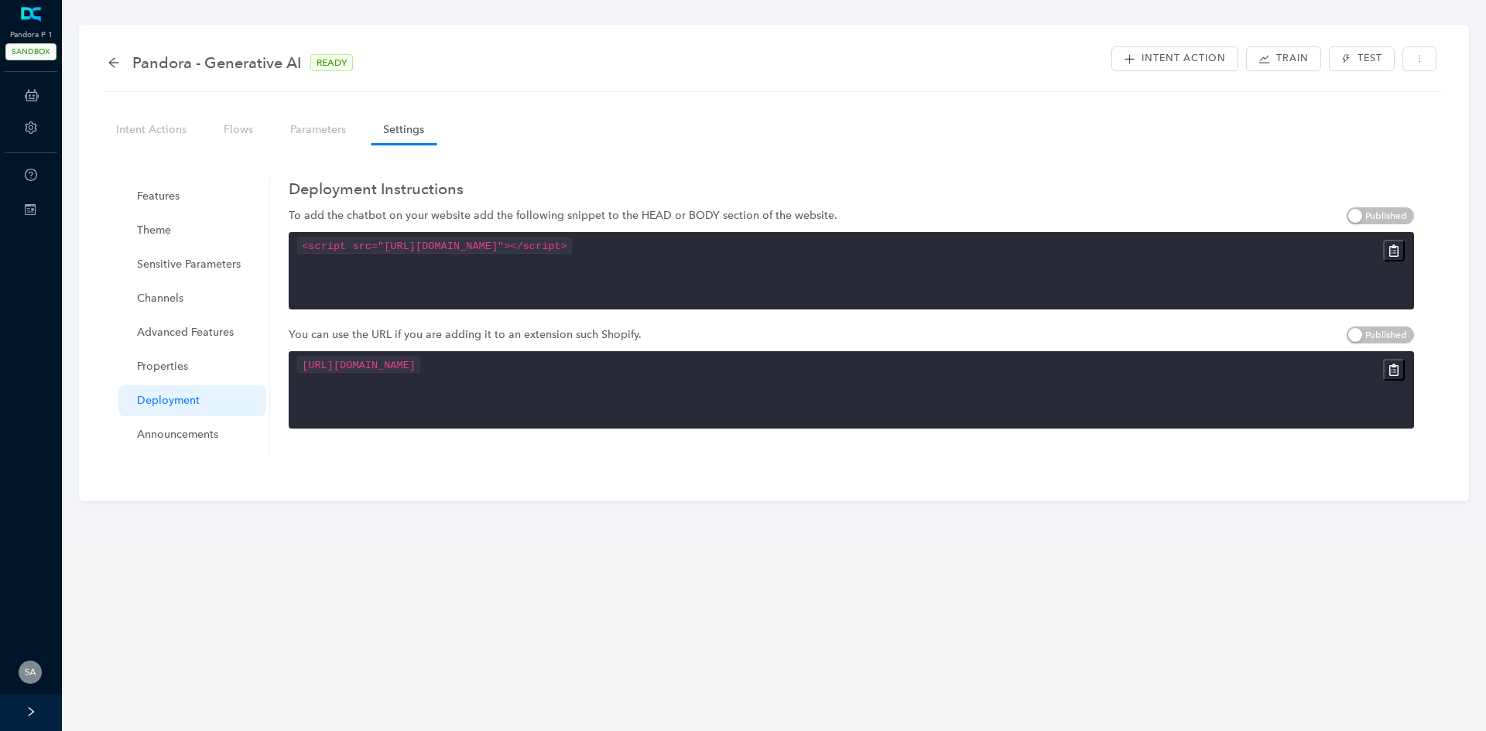
click at [573, 247] on code "<script src="https://cdn.deepconverse.com/v1/assets/js/loader/converseapps-bot.…" at bounding box center [434, 246] width 275 height 16
click at [573, 245] on code "<script src="https://cdn.deepconverse.com/v1/assets/js/loader/converseapps-bot.…" at bounding box center [434, 246] width 275 height 16
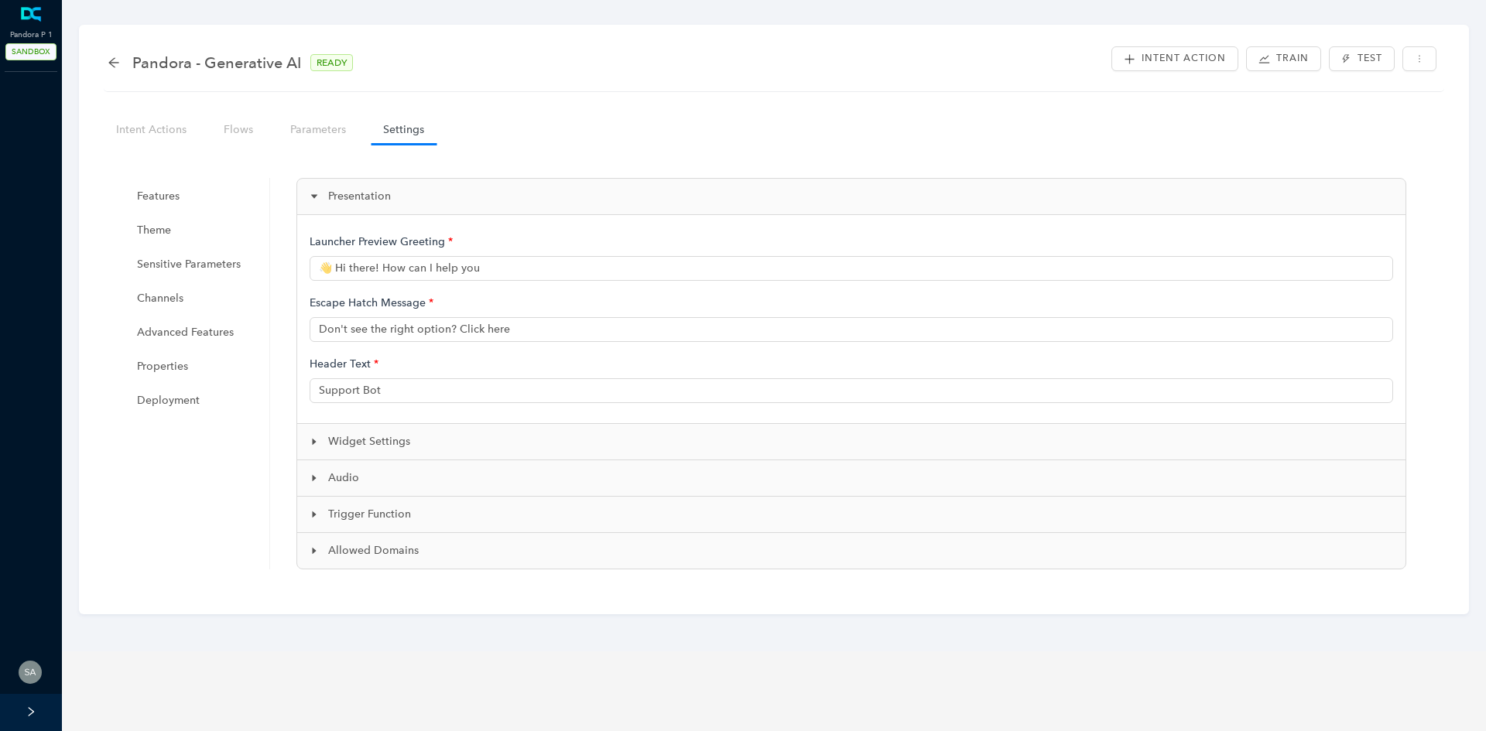
type input "👋 Hi there! How can I help you?"
type input "Pandora Support"
click at [178, 396] on span "Deployment" at bounding box center [195, 400] width 117 height 31
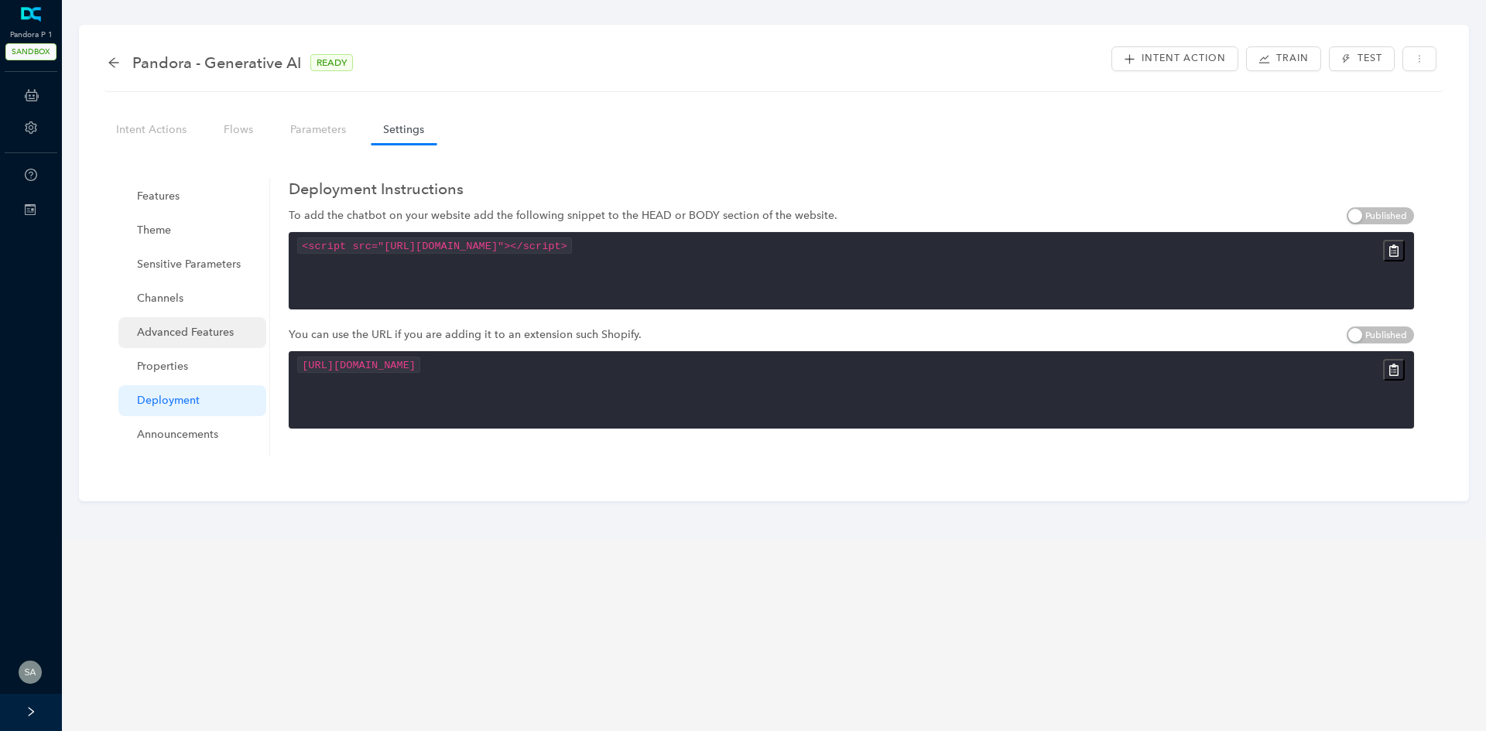
click at [199, 335] on span "Advanced Features" at bounding box center [195, 332] width 117 height 31
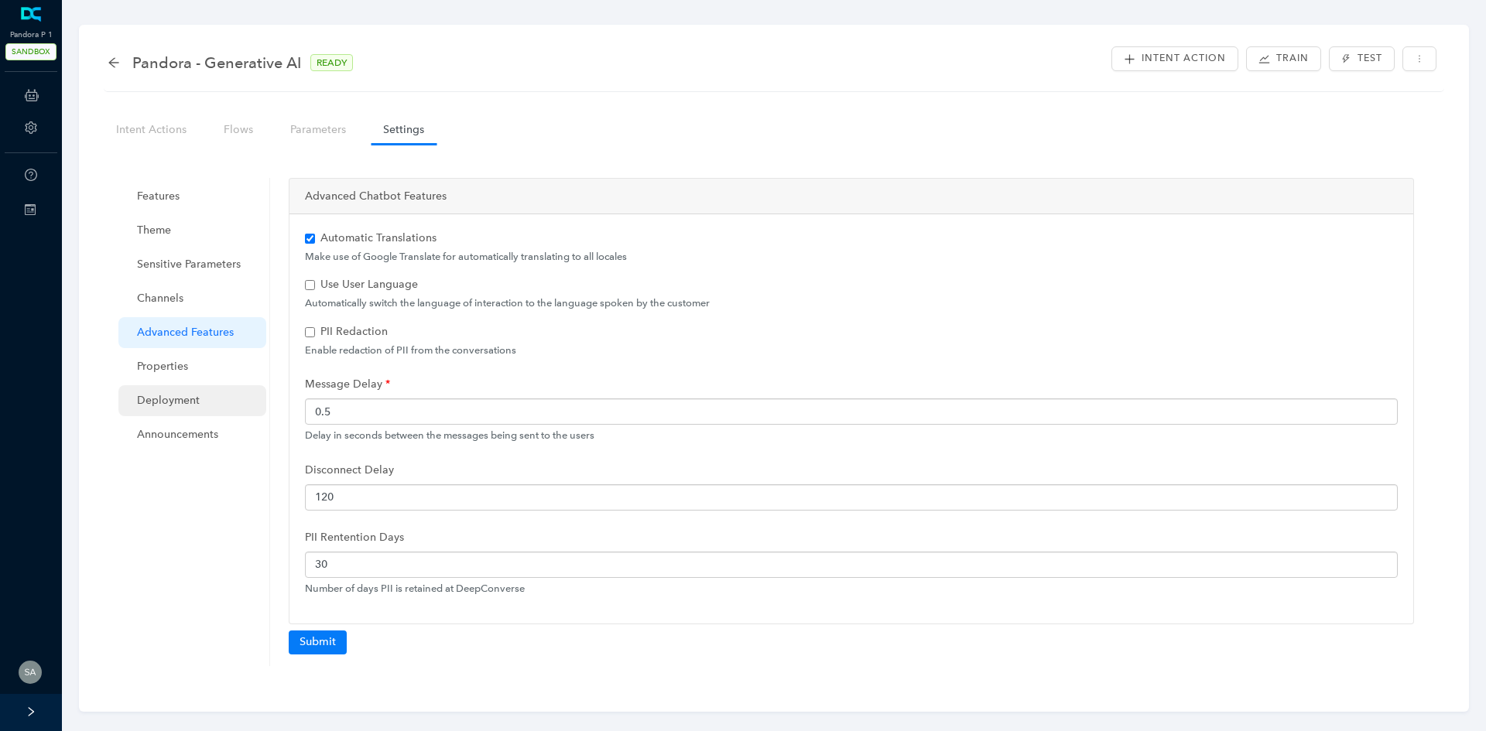
click at [193, 398] on span "Deployment" at bounding box center [195, 400] width 117 height 31
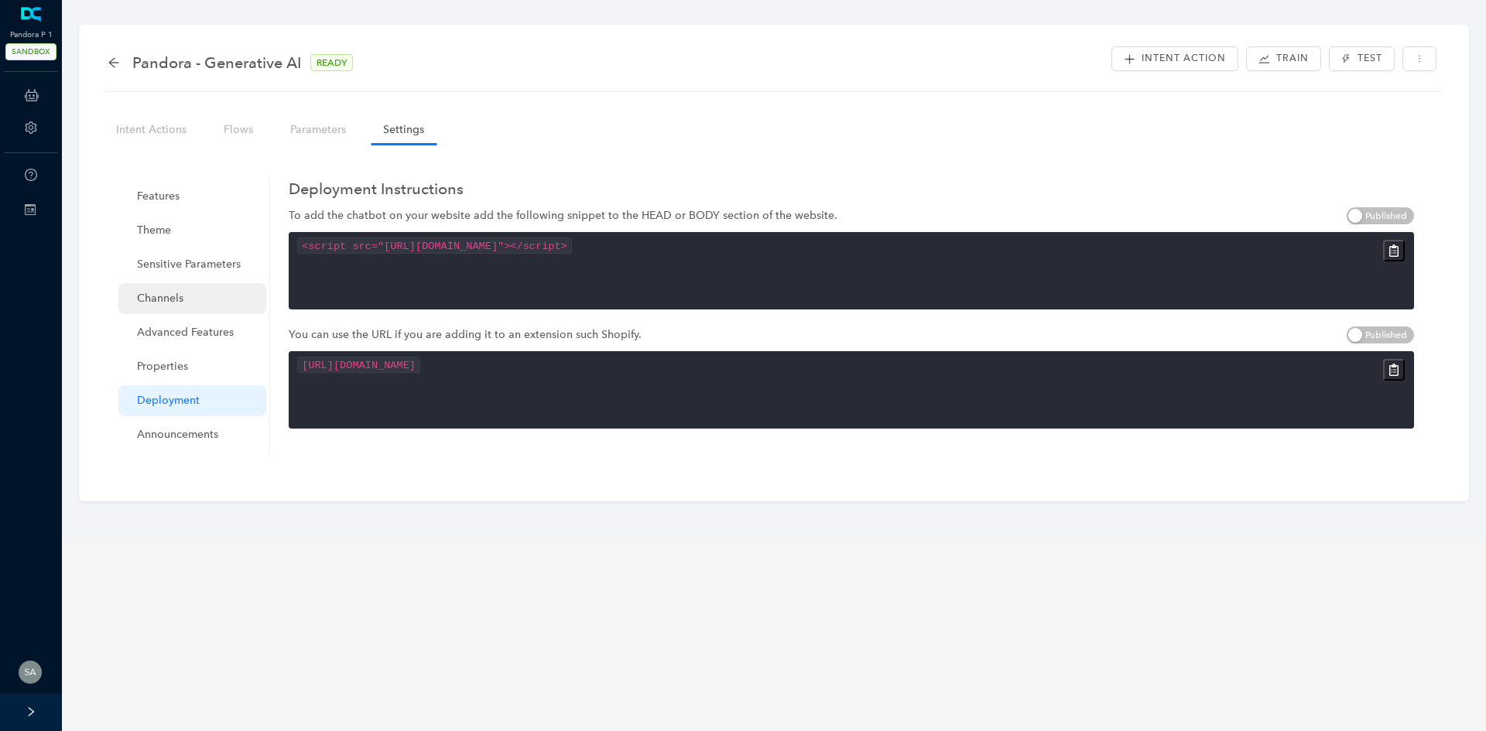
click at [188, 292] on span "Channels" at bounding box center [195, 298] width 117 height 31
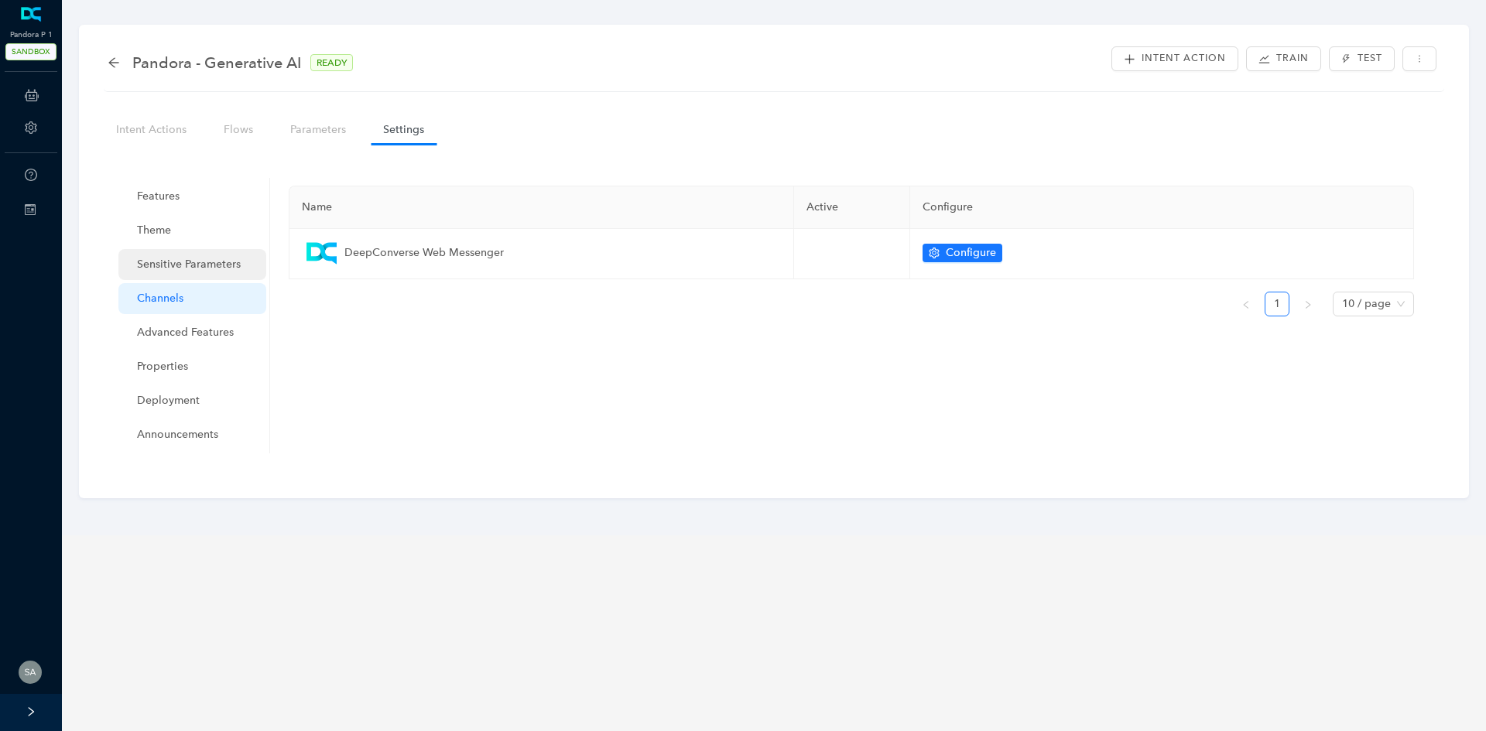
click at [189, 272] on span "Sensitive Parameters" at bounding box center [195, 264] width 117 height 31
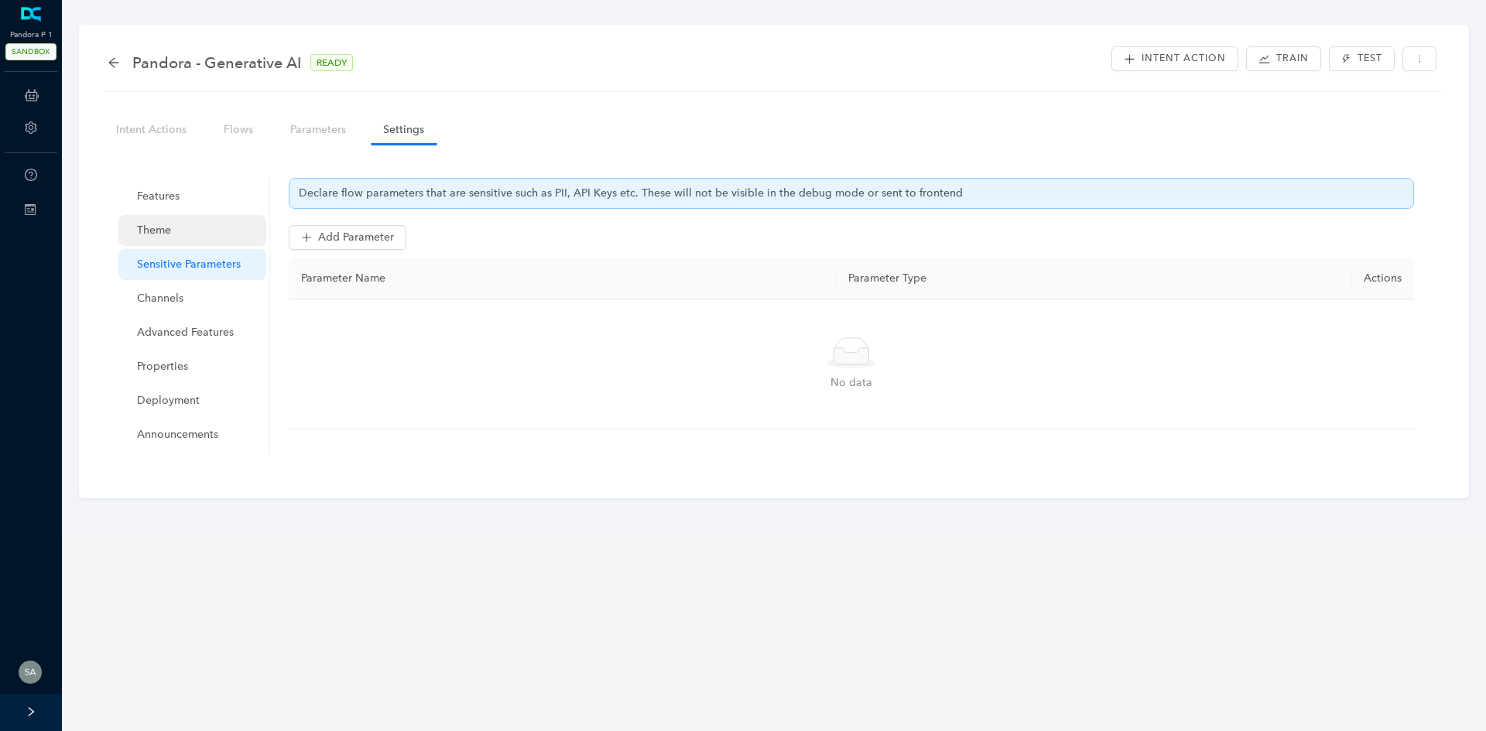
click at [162, 245] on span "Theme" at bounding box center [195, 230] width 117 height 31
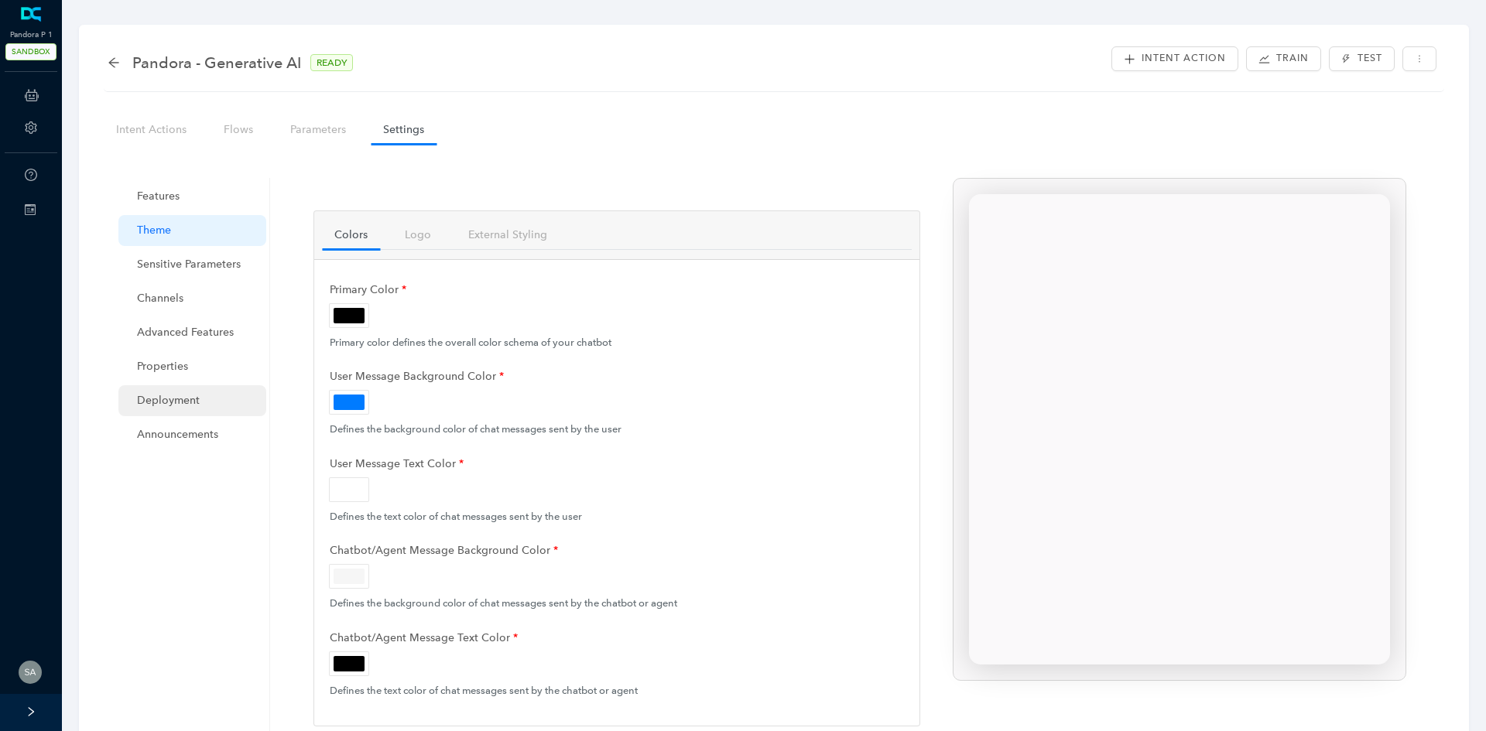
click at [187, 407] on span "Deployment" at bounding box center [195, 400] width 117 height 31
